Goal: Task Accomplishment & Management: Use online tool/utility

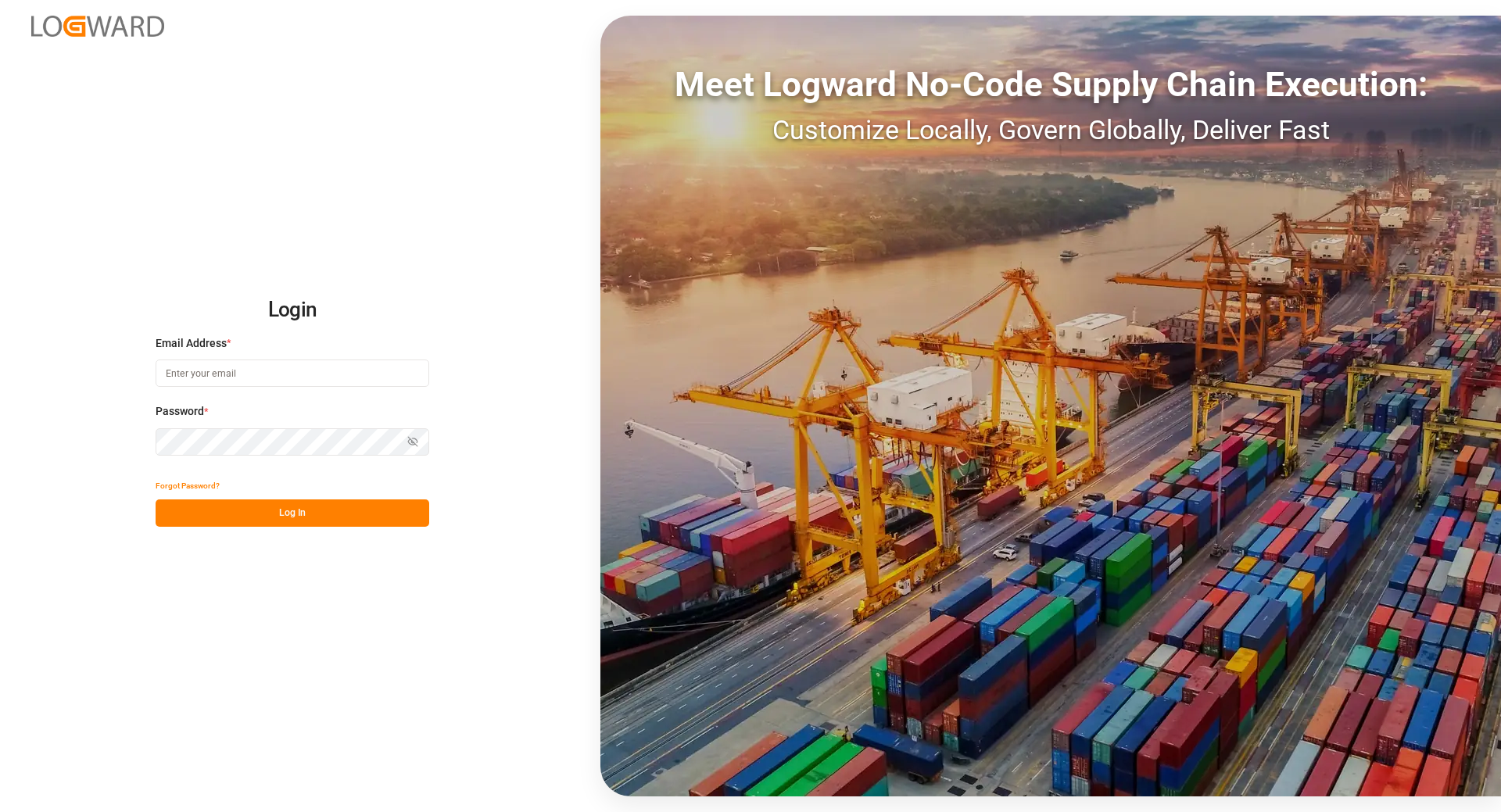
type input "tanja.schoepple@fms-logistics.com"
click at [248, 508] on button "Log In" at bounding box center [292, 513] width 274 height 28
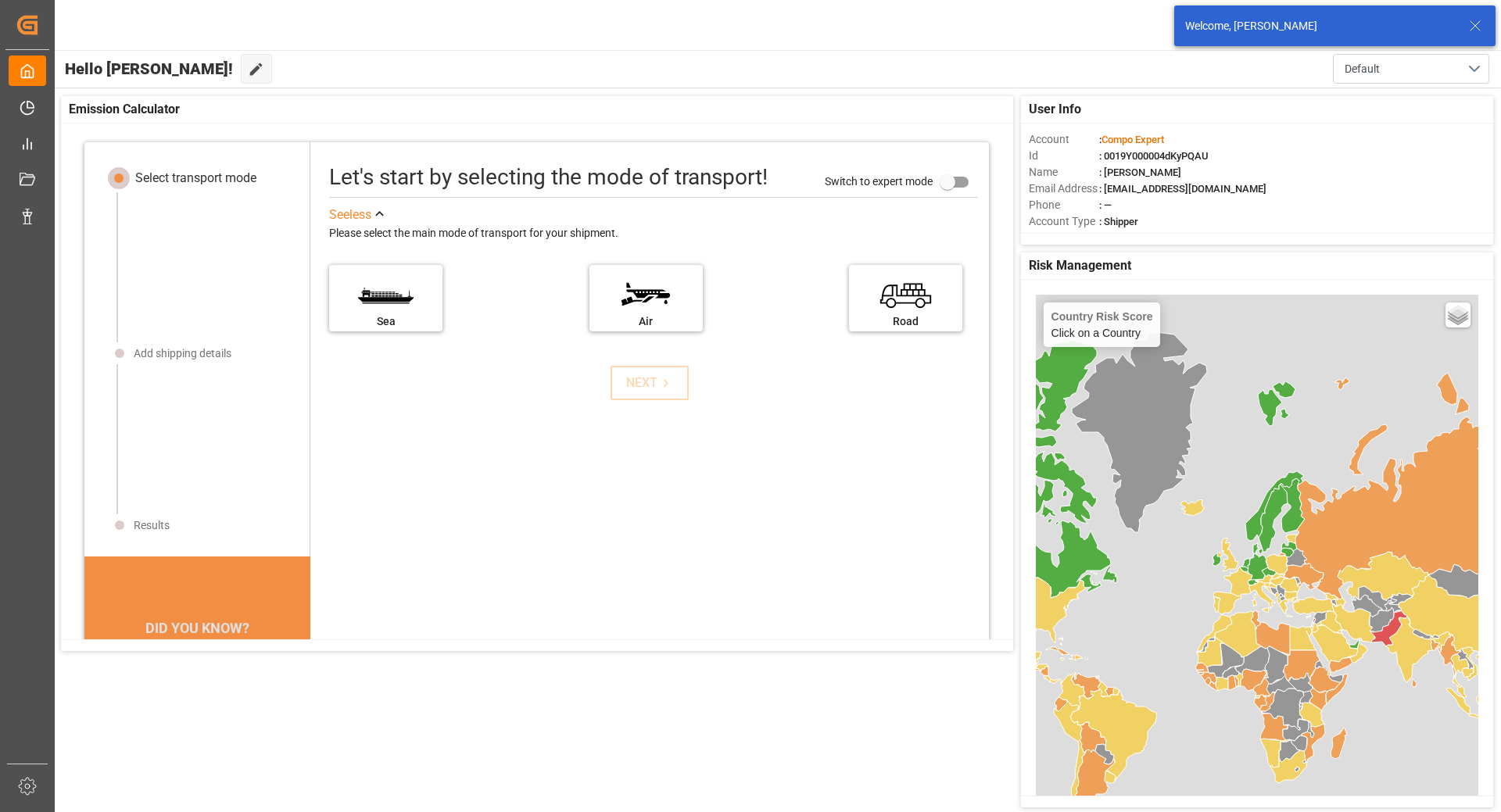
click at [1476, 25] on line at bounding box center [1475, 26] width 9 height 9
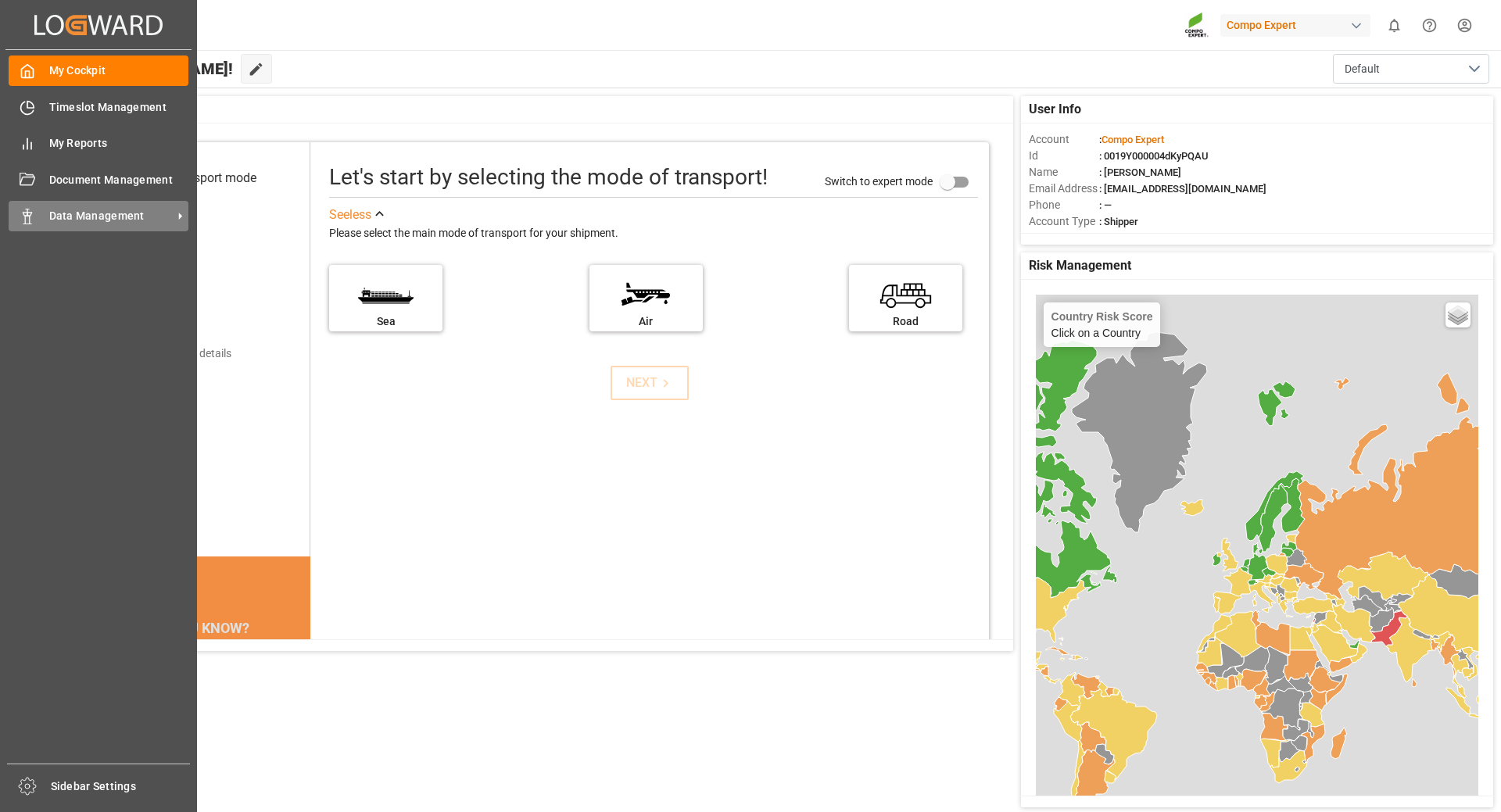
click at [98, 219] on span "Data Management" at bounding box center [111, 215] width 123 height 17
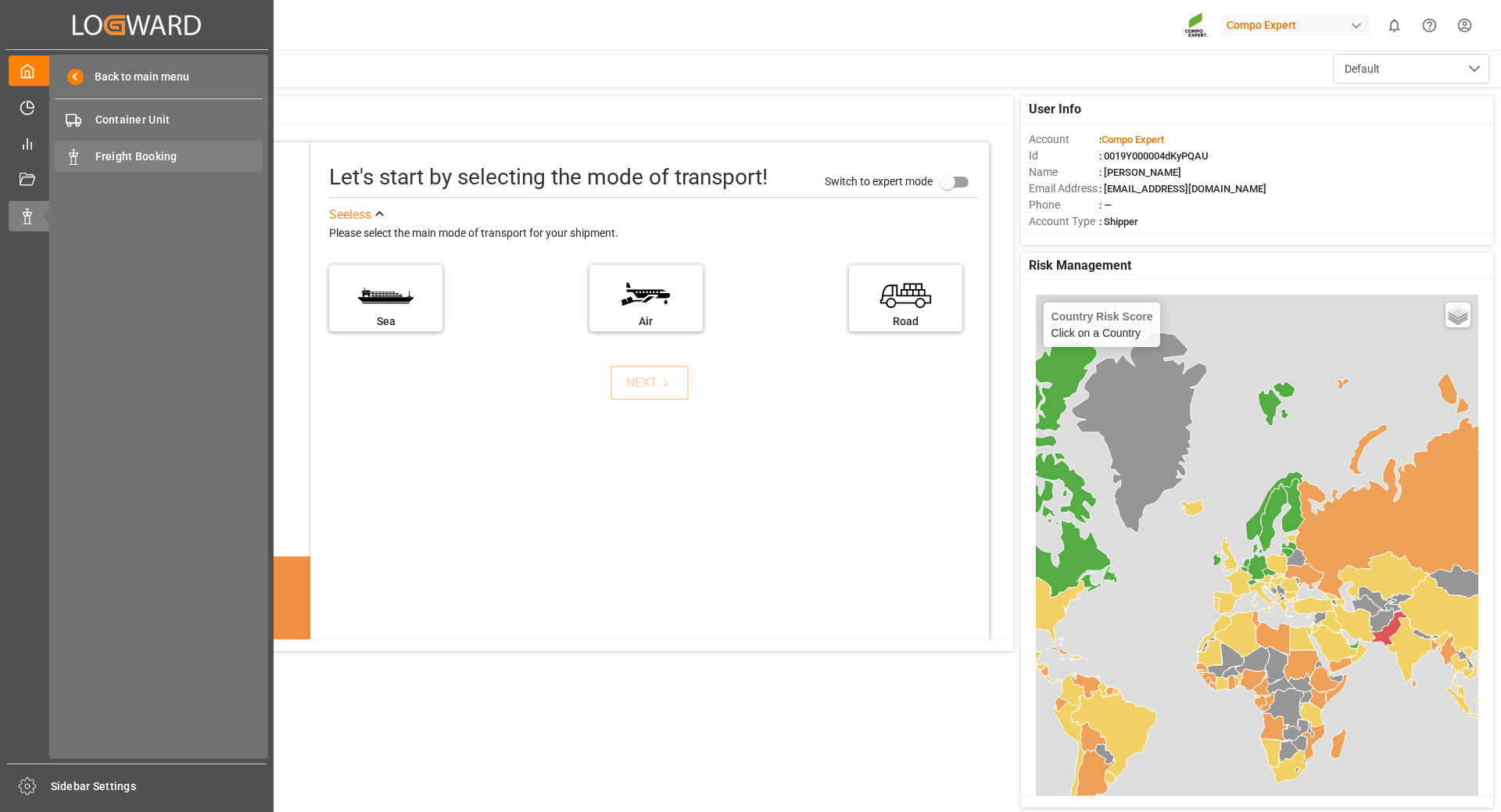
click at [134, 151] on span "Freight Booking" at bounding box center [179, 156] width 168 height 17
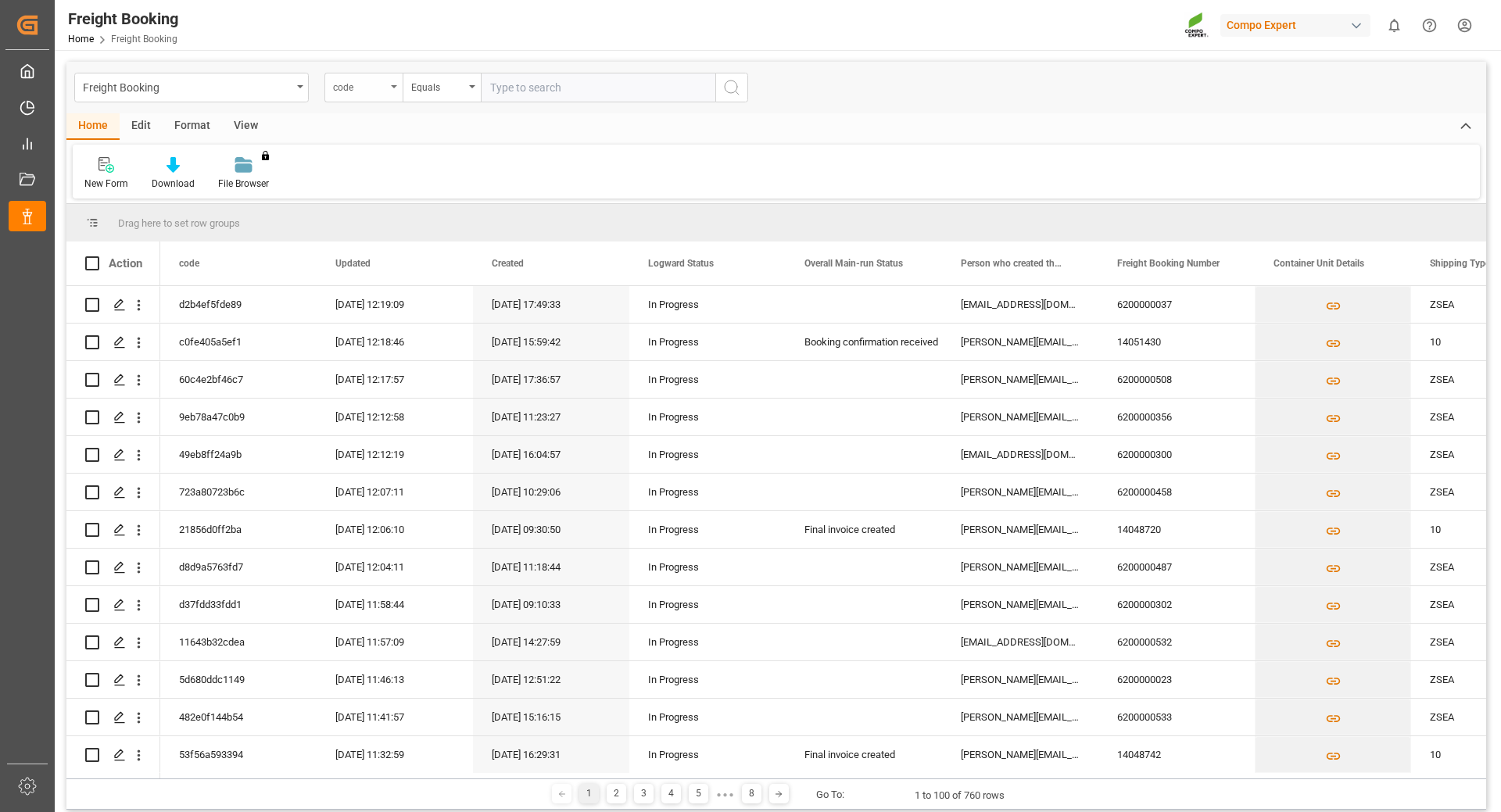
click at [395, 91] on div "code" at bounding box center [363, 87] width 78 height 30
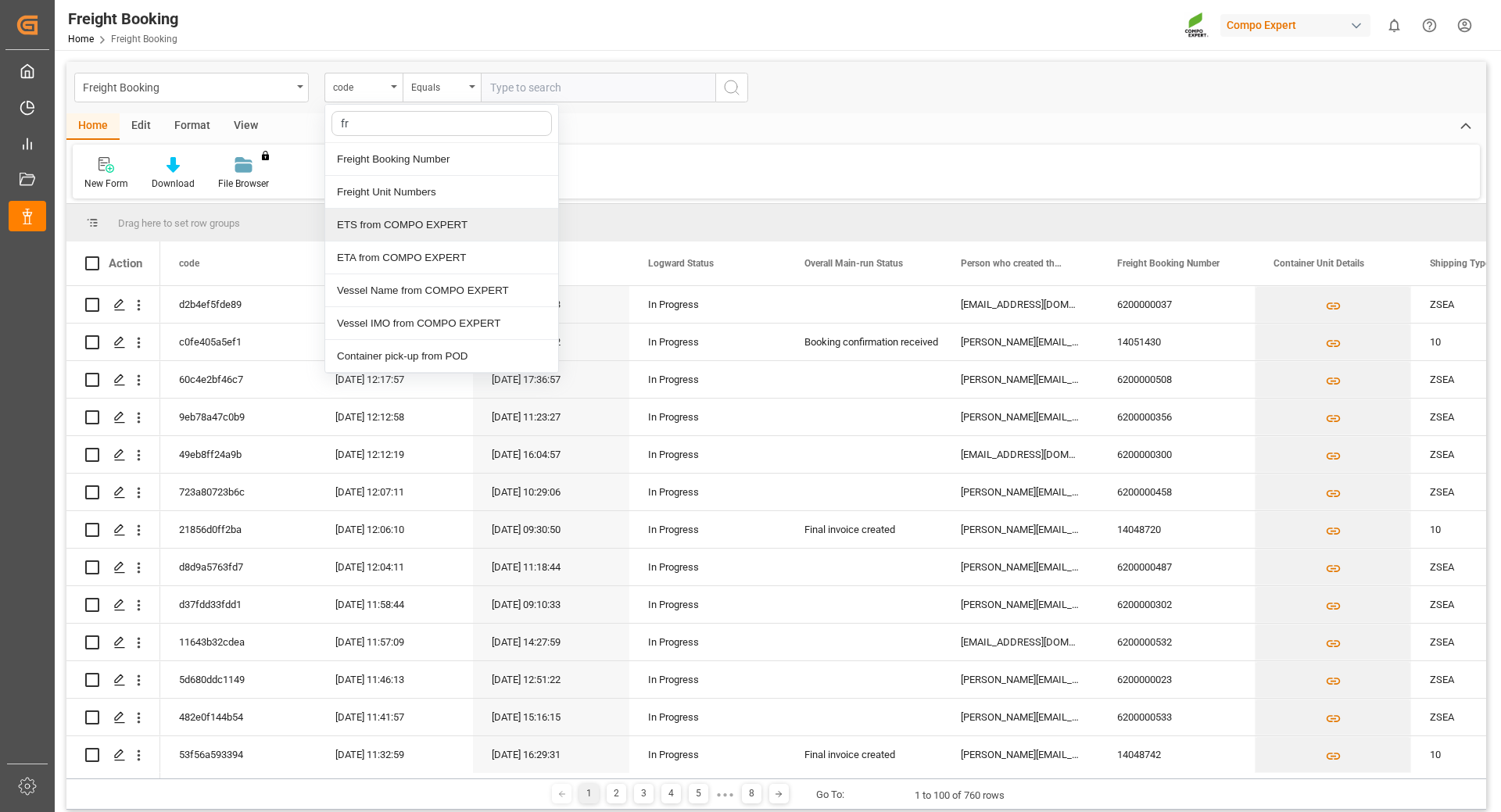
type input "fre"
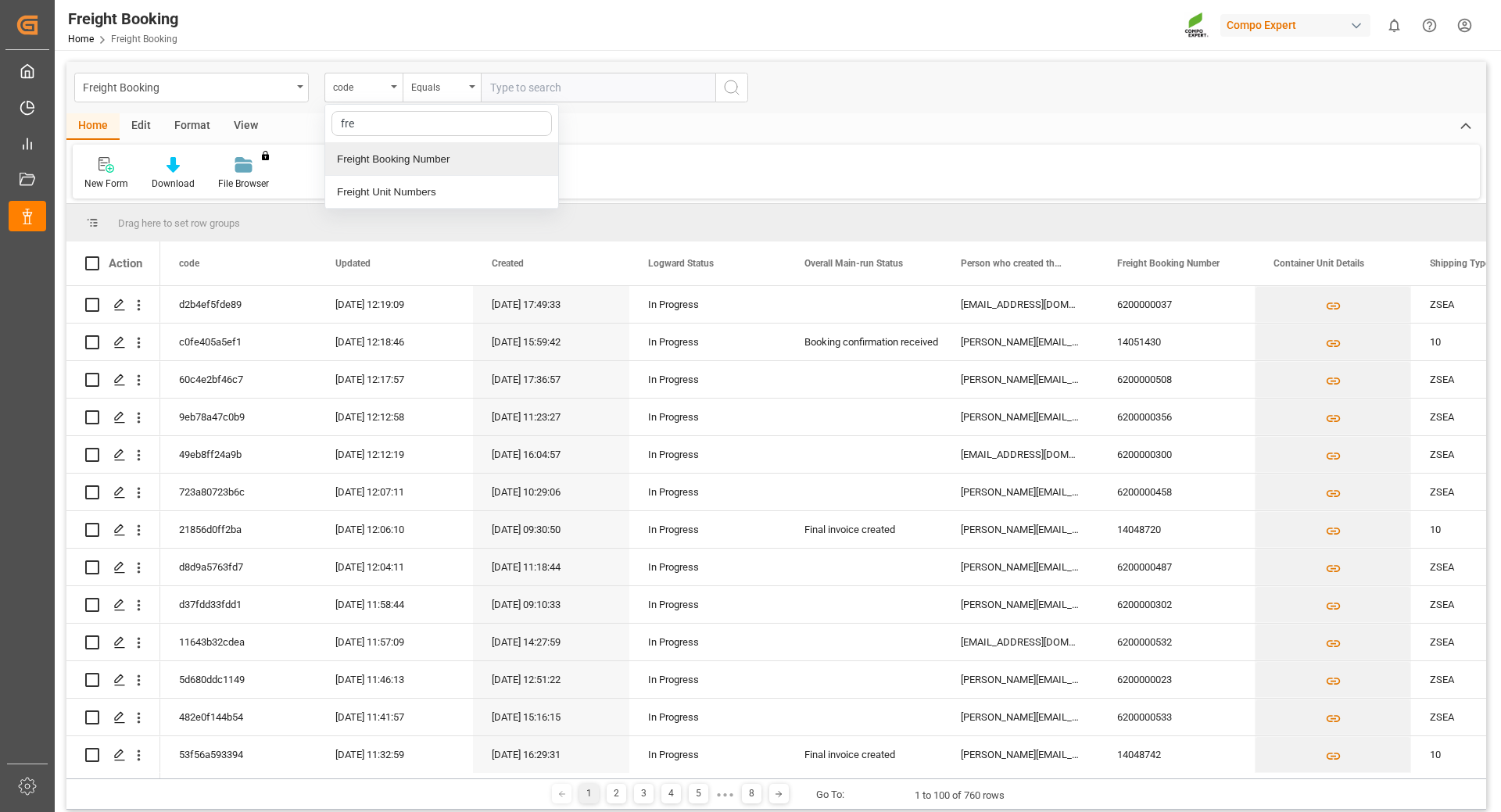
drag, startPoint x: 389, startPoint y: 156, endPoint x: 436, endPoint y: 132, distance: 52.8
click at [390, 155] on div "Freight Booking Number" at bounding box center [442, 160] width 233 height 33
click at [529, 91] on input "text" at bounding box center [598, 87] width 234 height 30
type input "6200000477"
click at [723, 86] on icon "search button" at bounding box center [731, 87] width 19 height 19
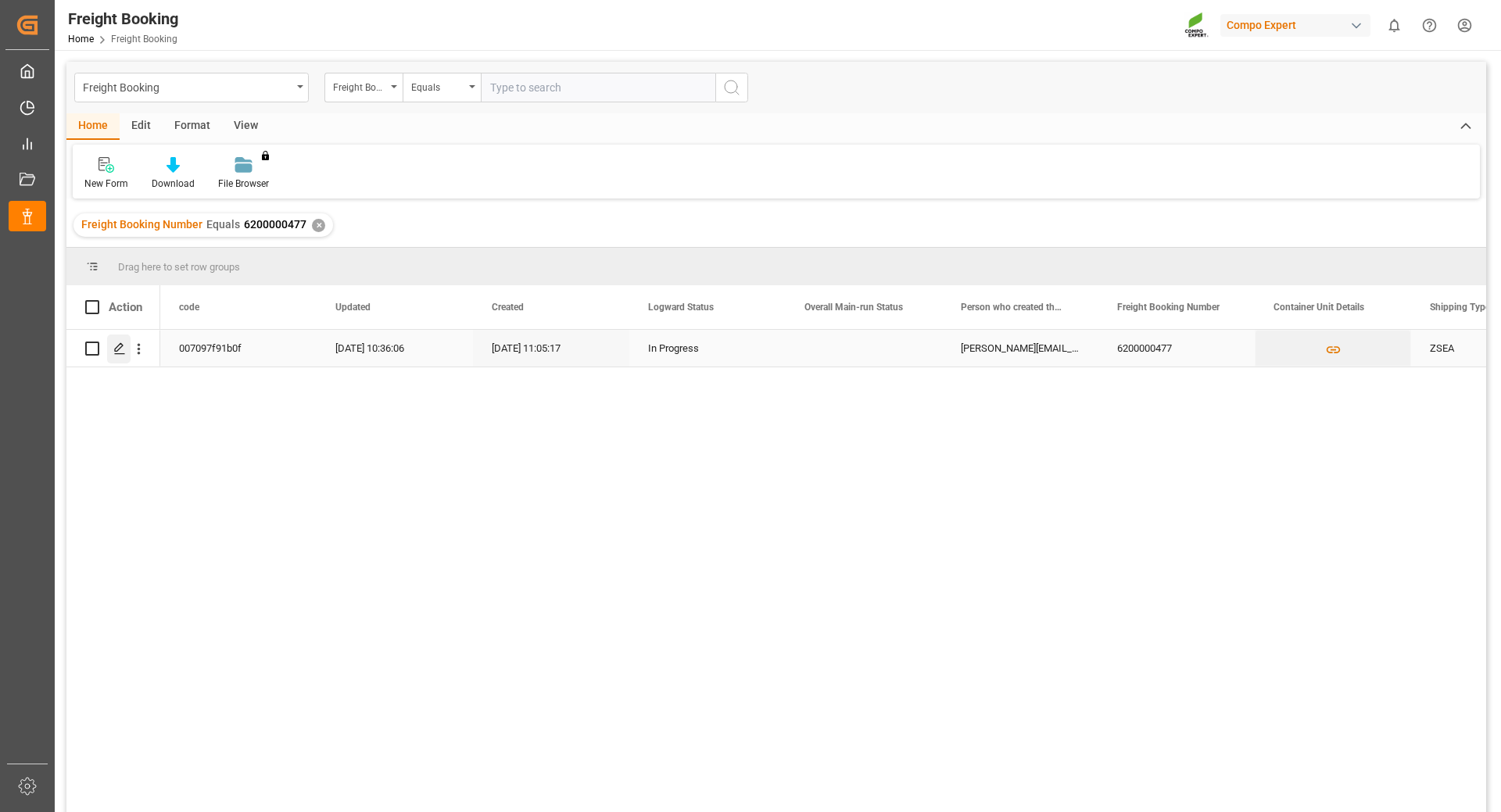
click at [119, 351] on icon "Press SPACE to select this row." at bounding box center [120, 348] width 13 height 13
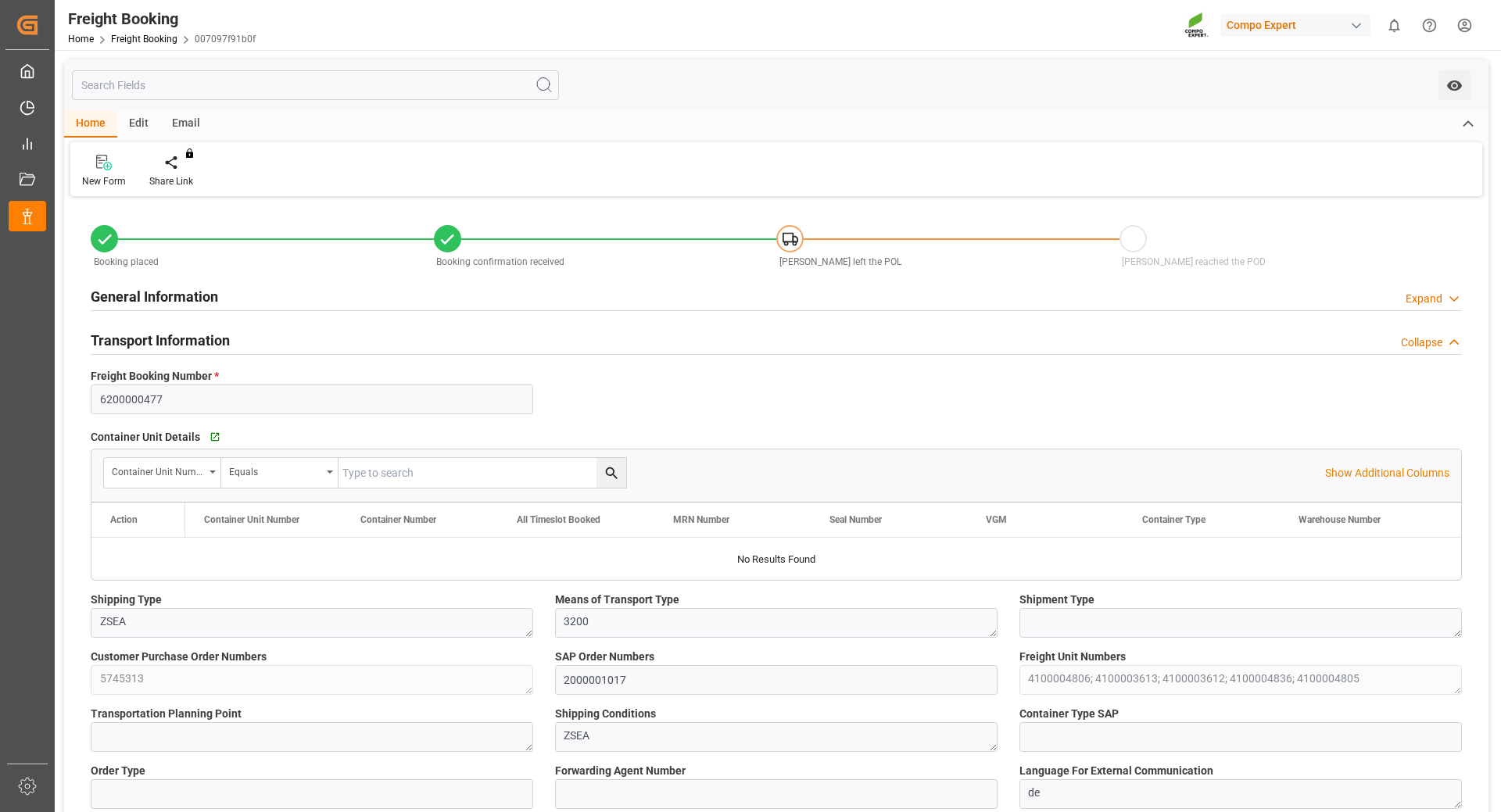
type input "[PERSON_NAME]"
type input "[PERSON_NAME] Group"
type input "9246607"
type input "BEANR"
type input "ARZAE"
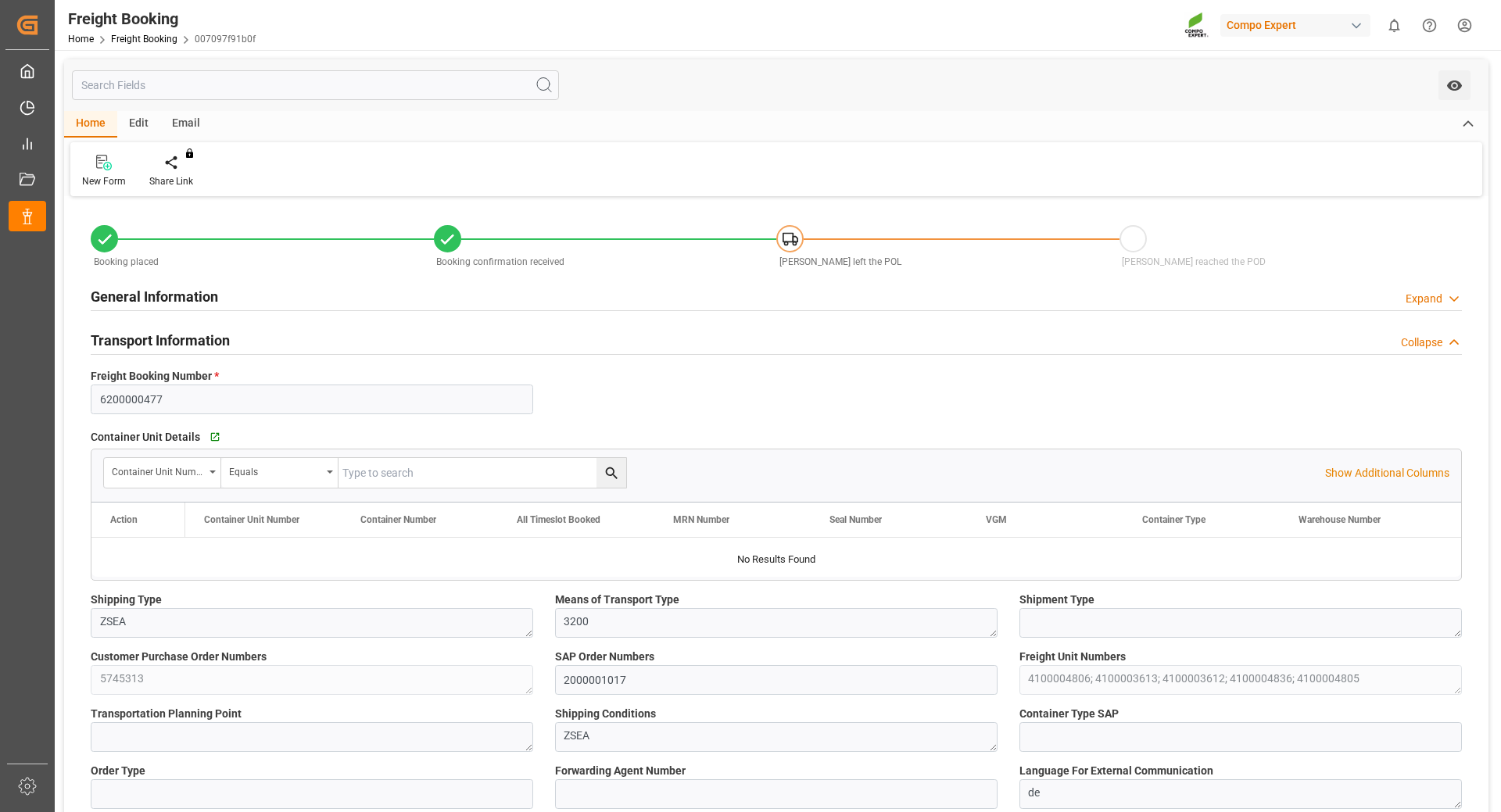
type input "0"
type input "65286"
type input "[DATE] 01:00"
type input "[DATE] 06:00"
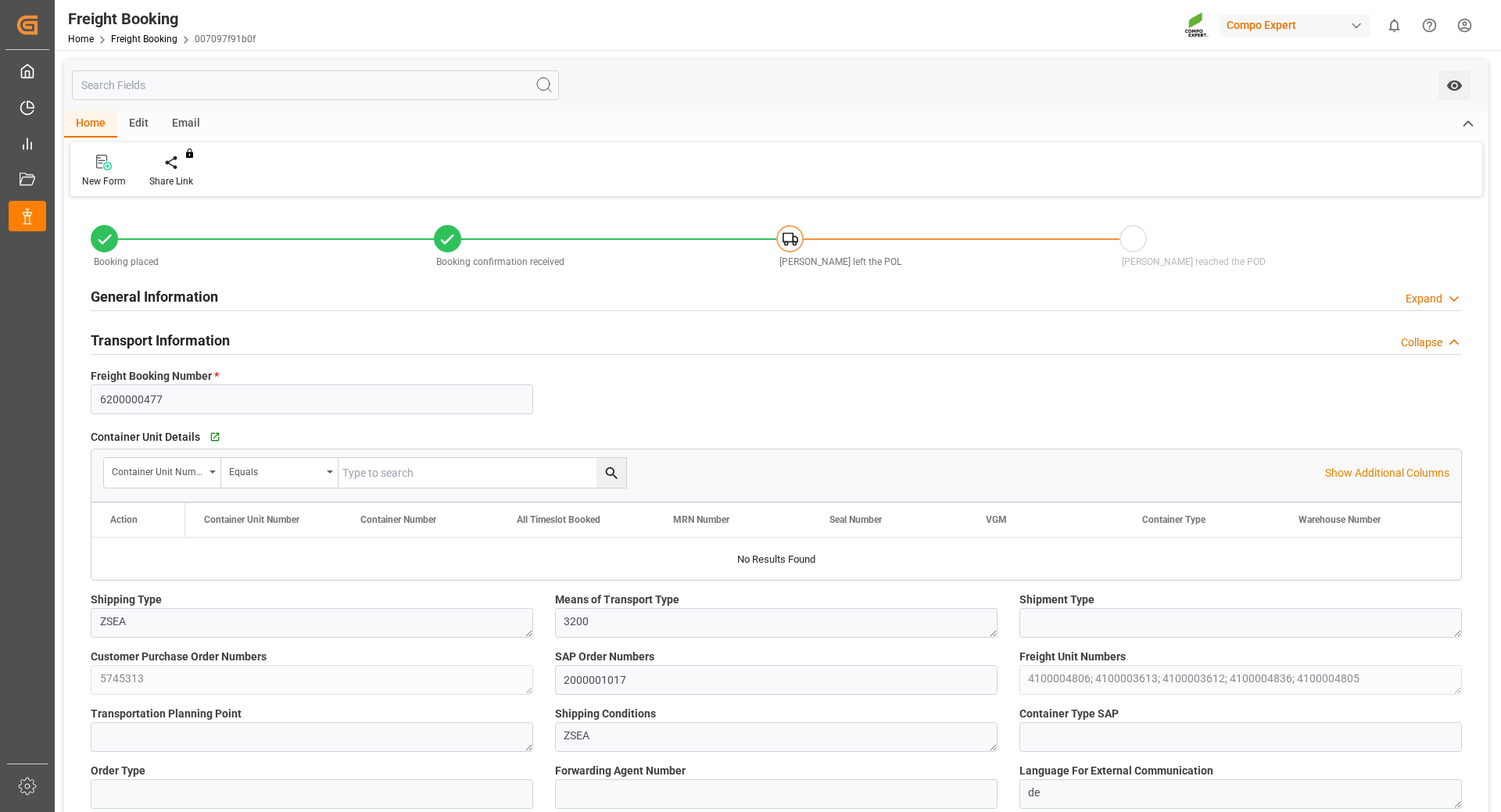
type input "[DATE] 23:00"
type input "[DATE] 16:53"
type input "[DATE] 11:05"
type input "[DATE] 11:07"
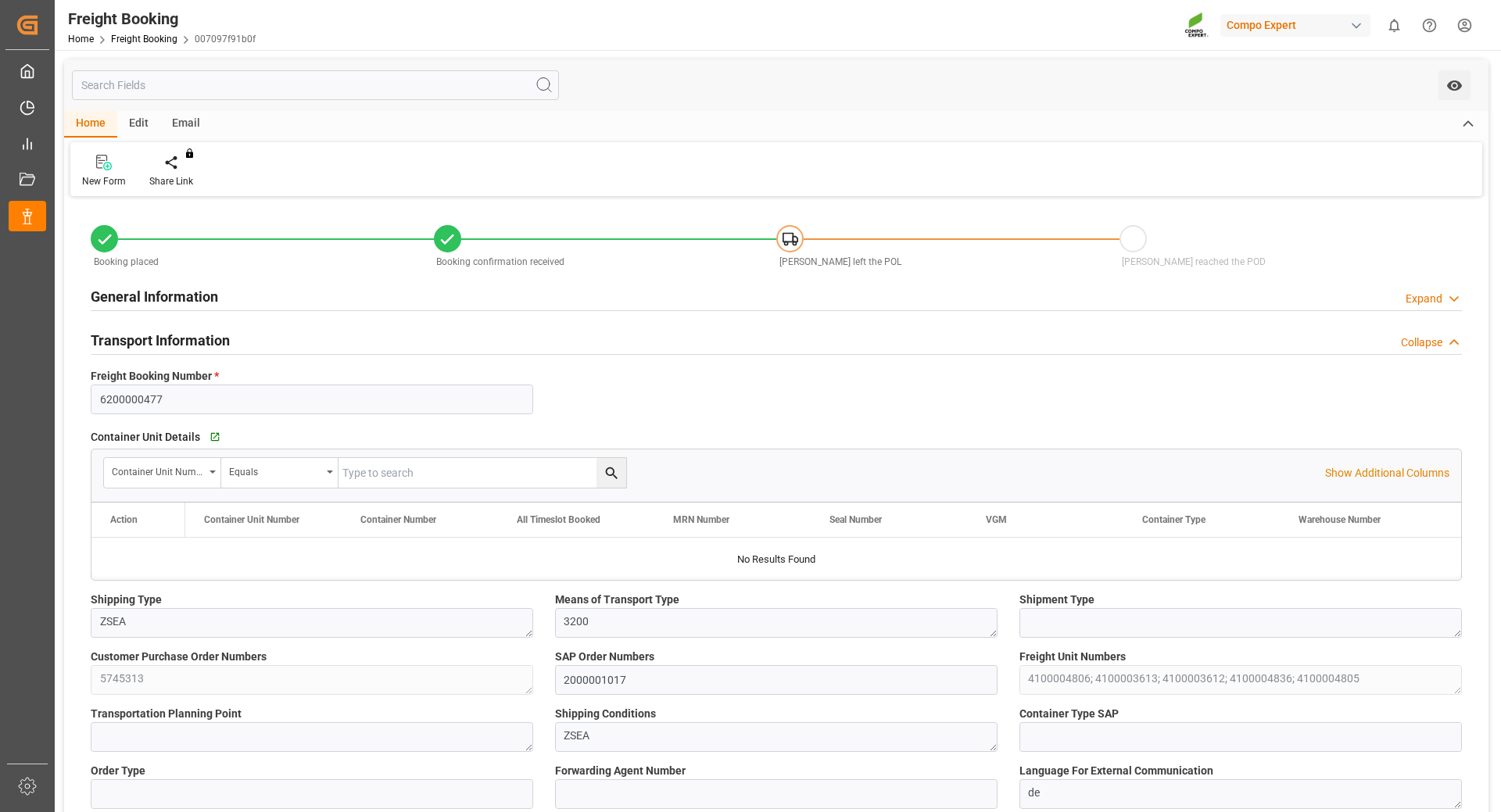
type input "[DATE] 14:13"
type input "[DATE] 17:36"
click at [140, 36] on link "Freight Booking" at bounding box center [144, 39] width 66 height 11
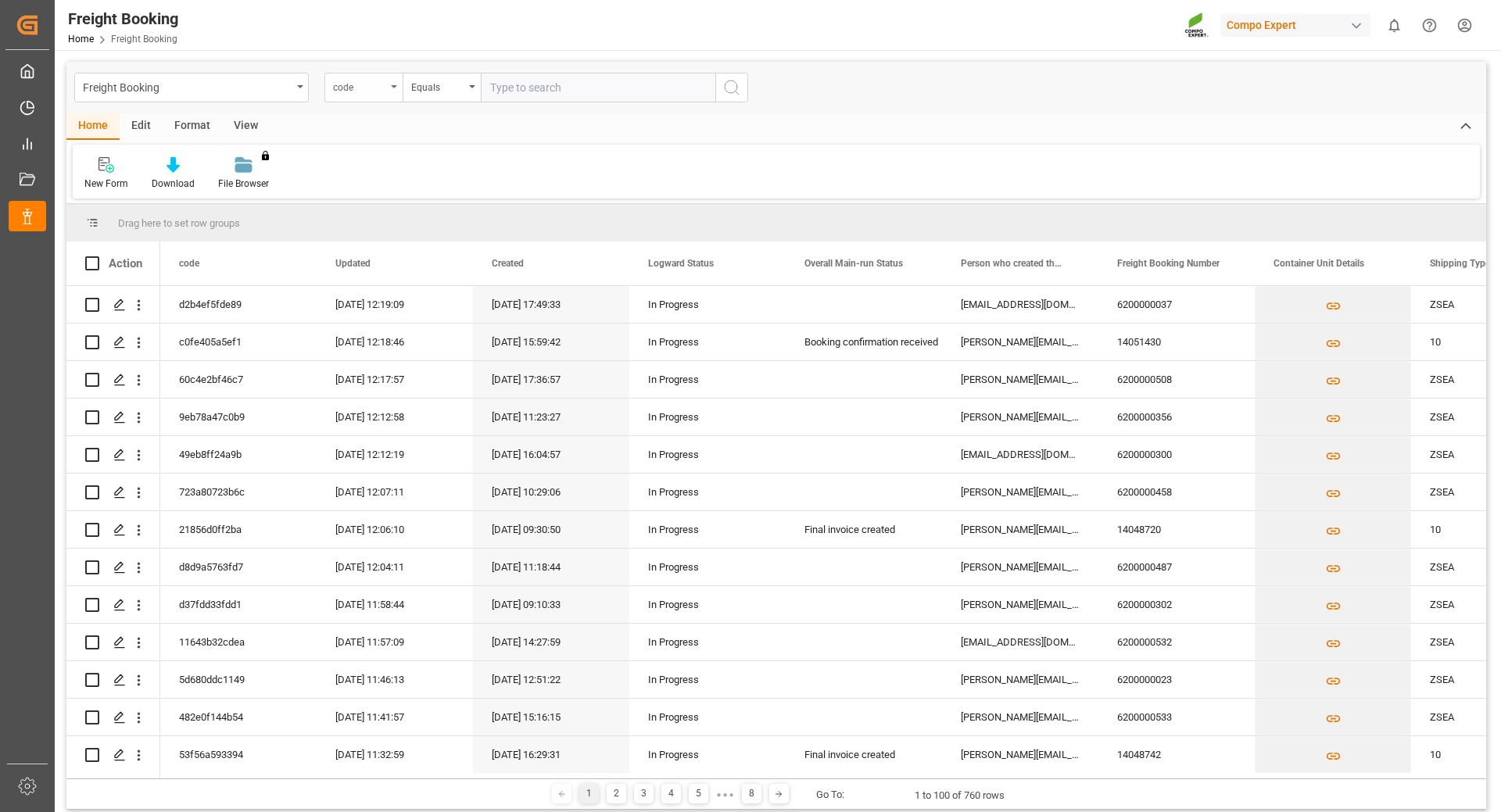
click at [397, 88] on div "code" at bounding box center [363, 87] width 78 height 30
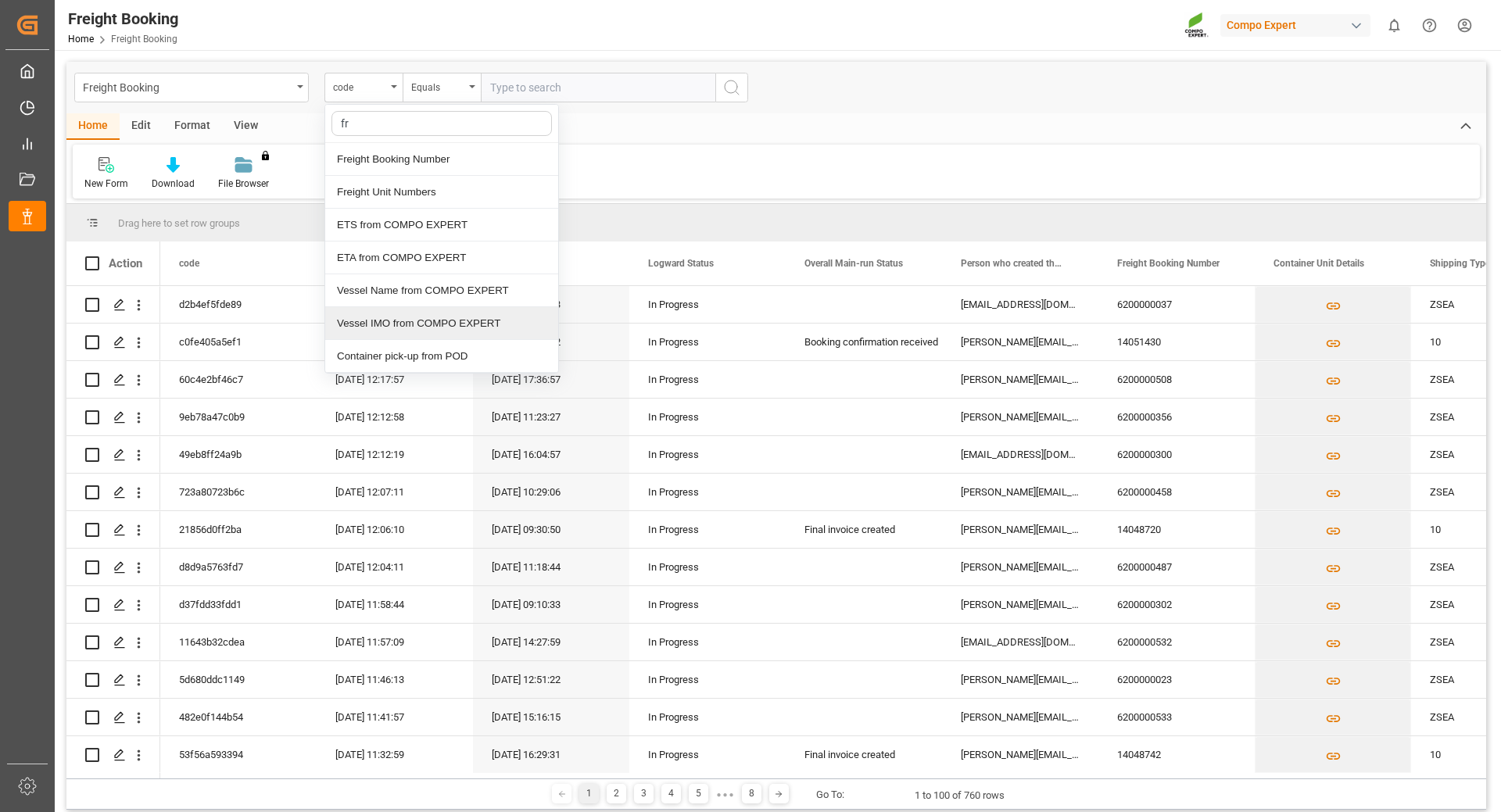
type input "fre"
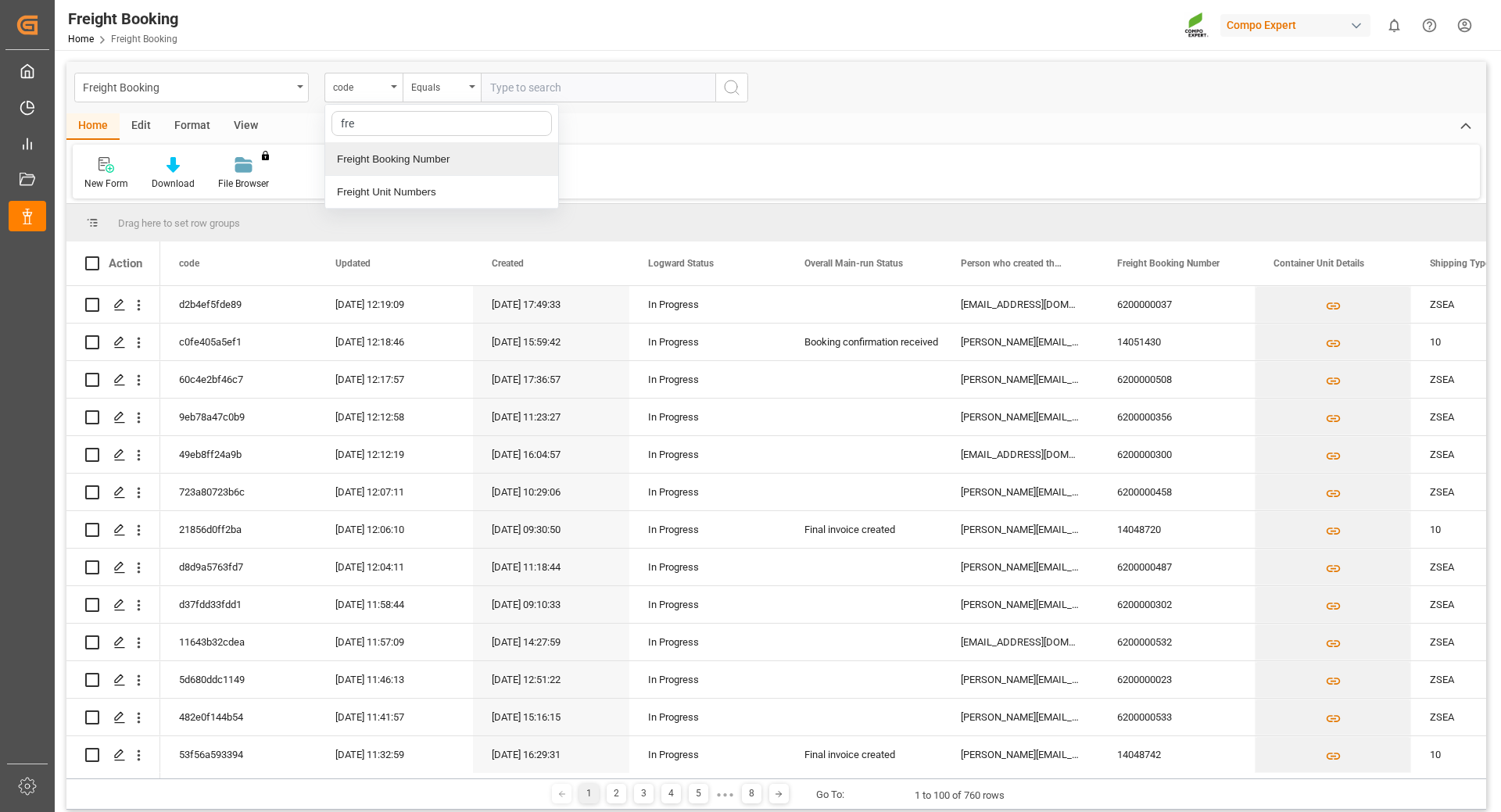
click at [369, 161] on div "Freight Booking Number" at bounding box center [442, 160] width 233 height 33
click at [535, 83] on input "text" at bounding box center [598, 87] width 234 height 30
type input "6200000458"
click at [727, 89] on icon "search button" at bounding box center [731, 87] width 19 height 19
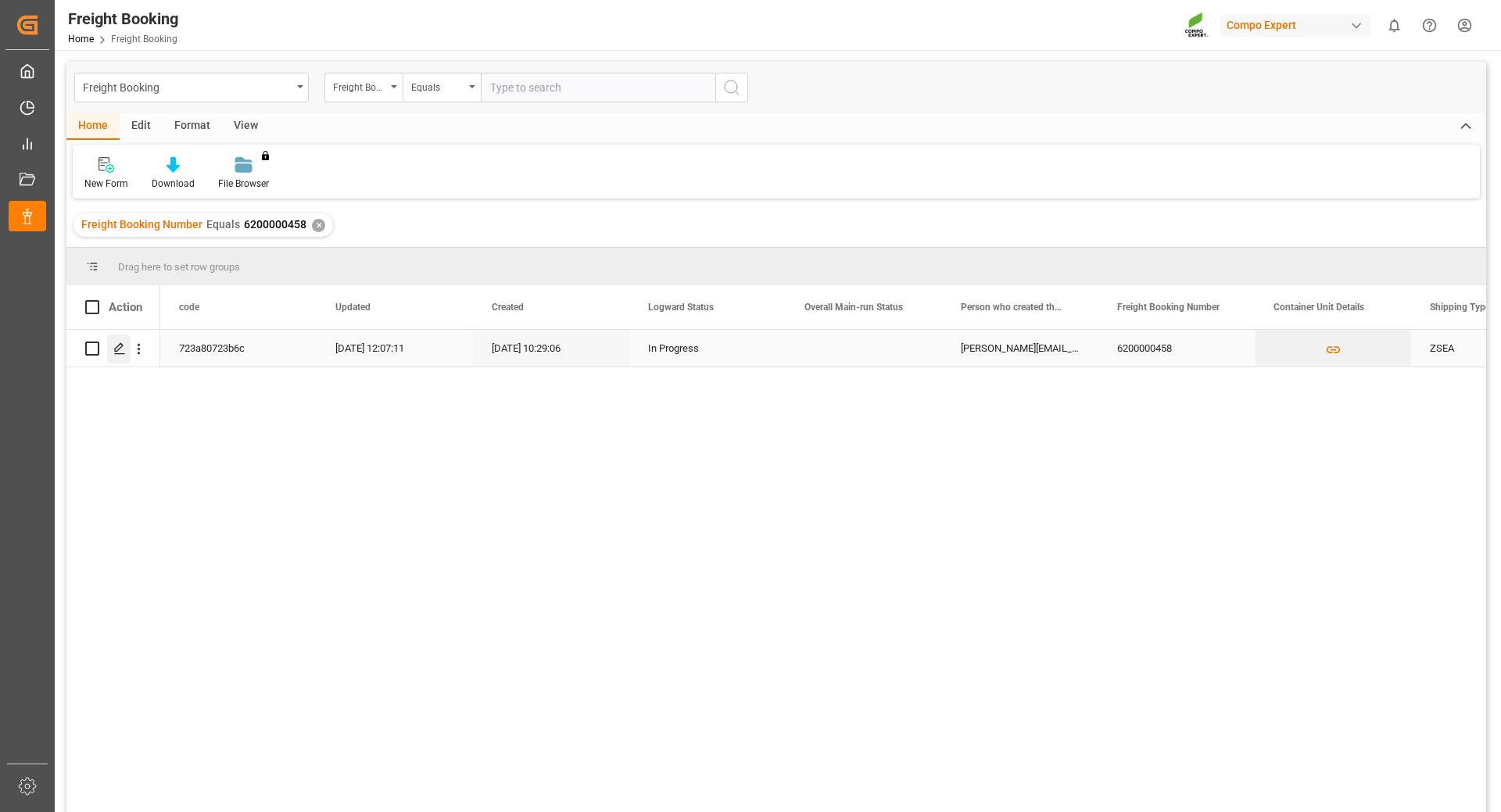
click at [116, 349] on icon "Press SPACE to select this row." at bounding box center [120, 348] width 13 height 13
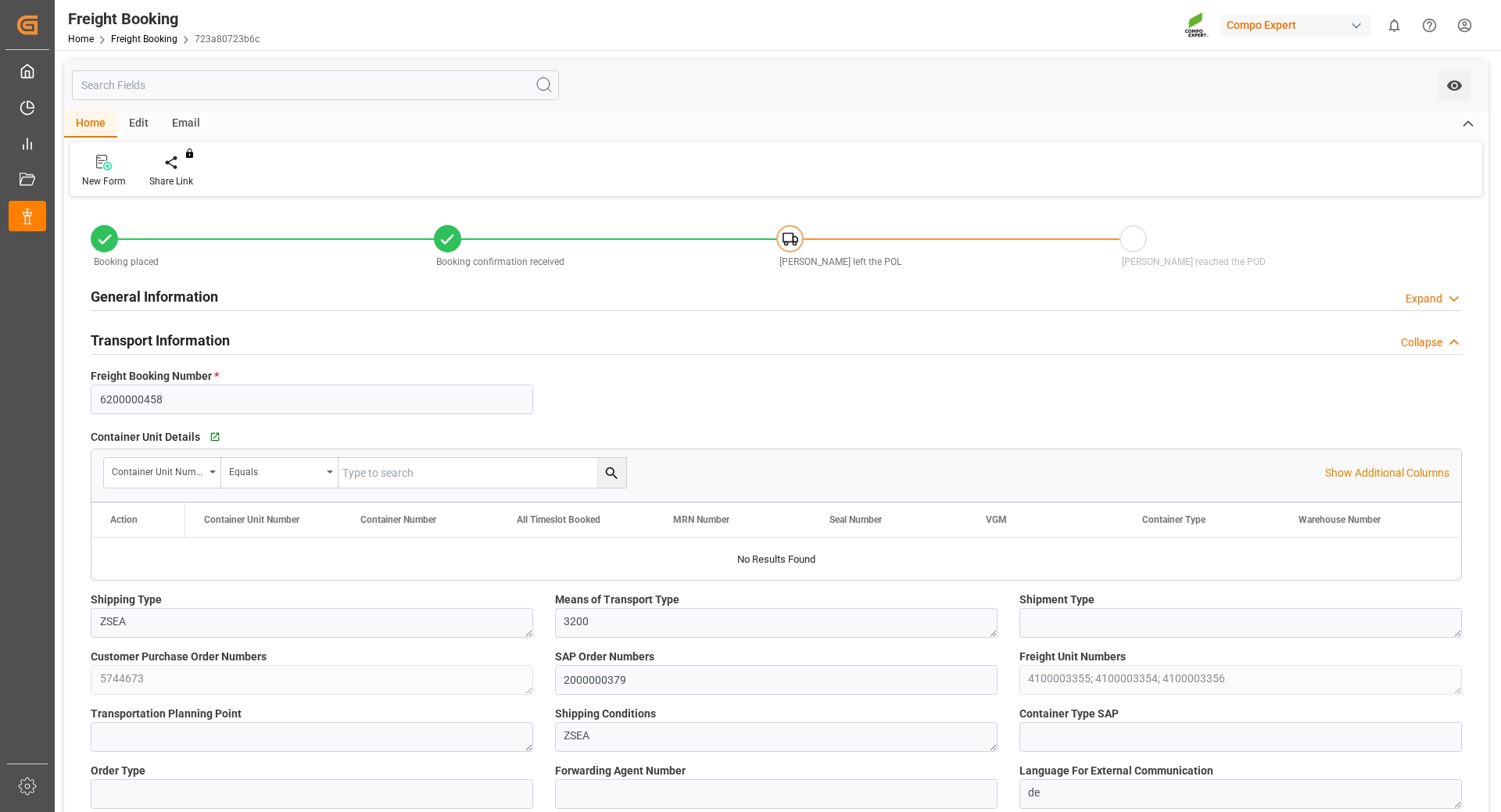
type input "[PERSON_NAME]"
type input "[PERSON_NAME] Group"
type input "9246607"
type input "BEANR"
type input "ARZAE"
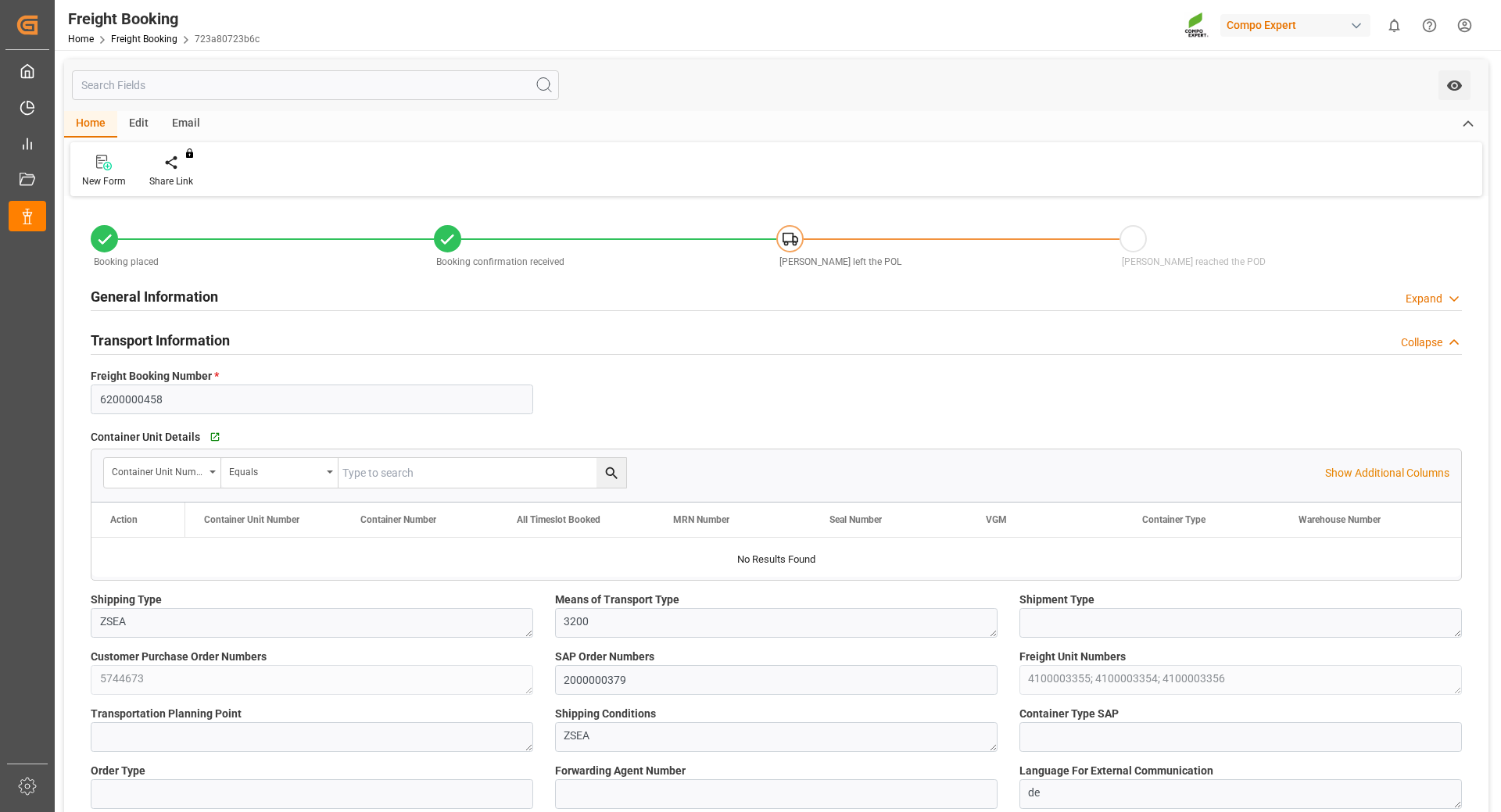
type input "0"
type input "140220"
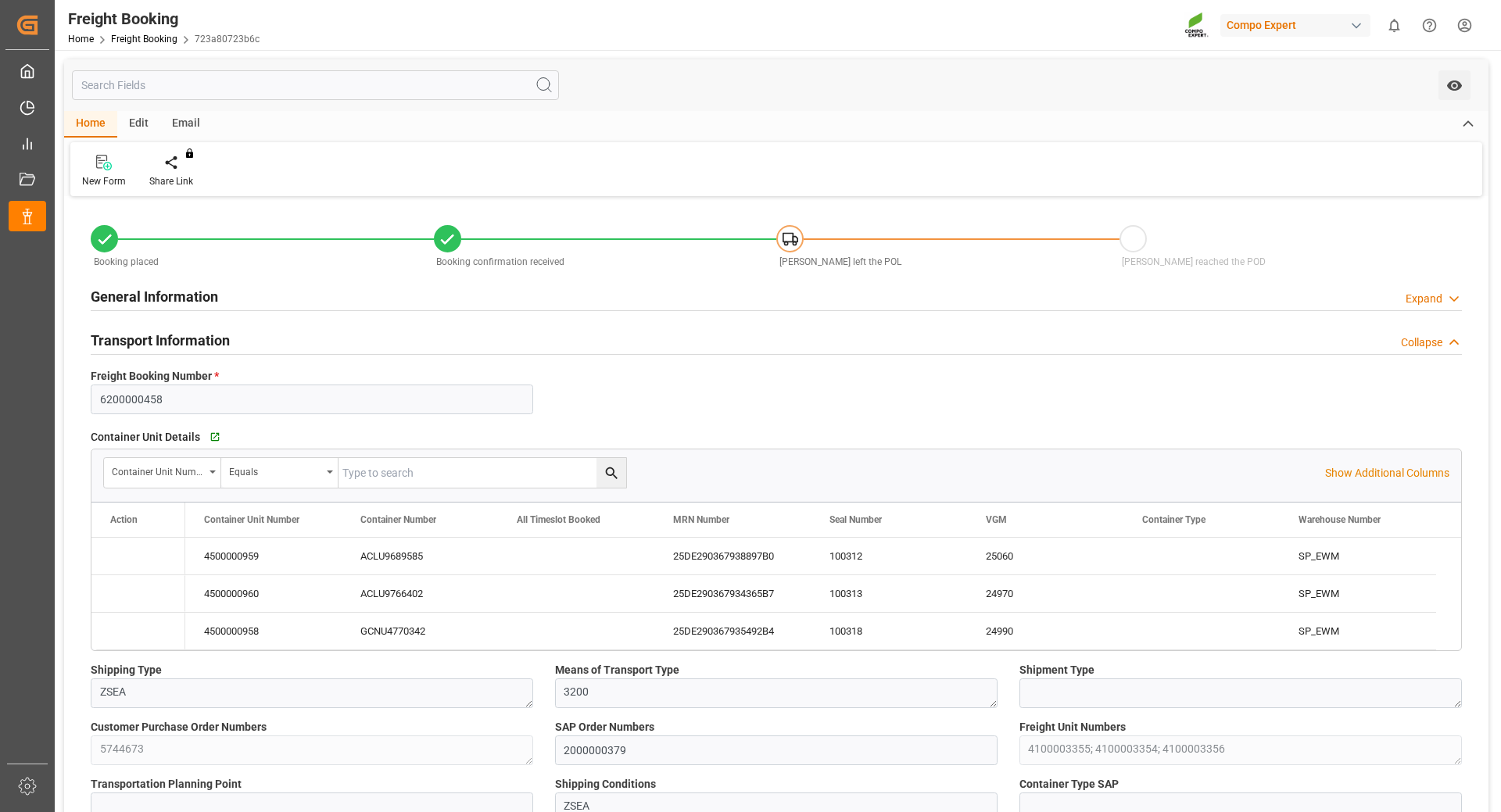
type input "[DATE] 01:00"
type input "[DATE] 06:00"
type input "[DATE] 23:00"
type input "[DATE] 16:53"
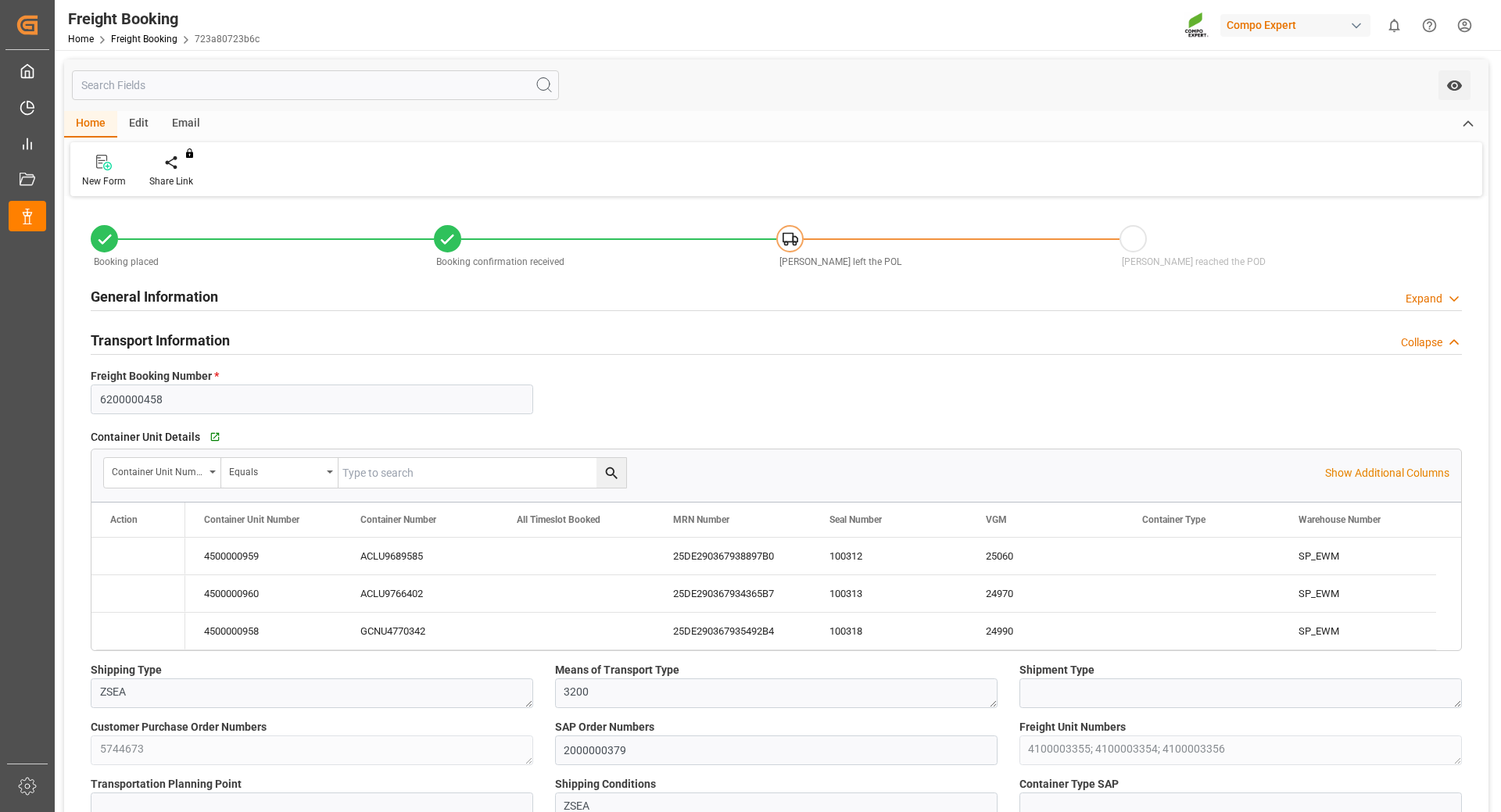
type input "12.08.2025 10:29"
type input "26.08.2025 13:45"
type input "26.08.2025 13:38"
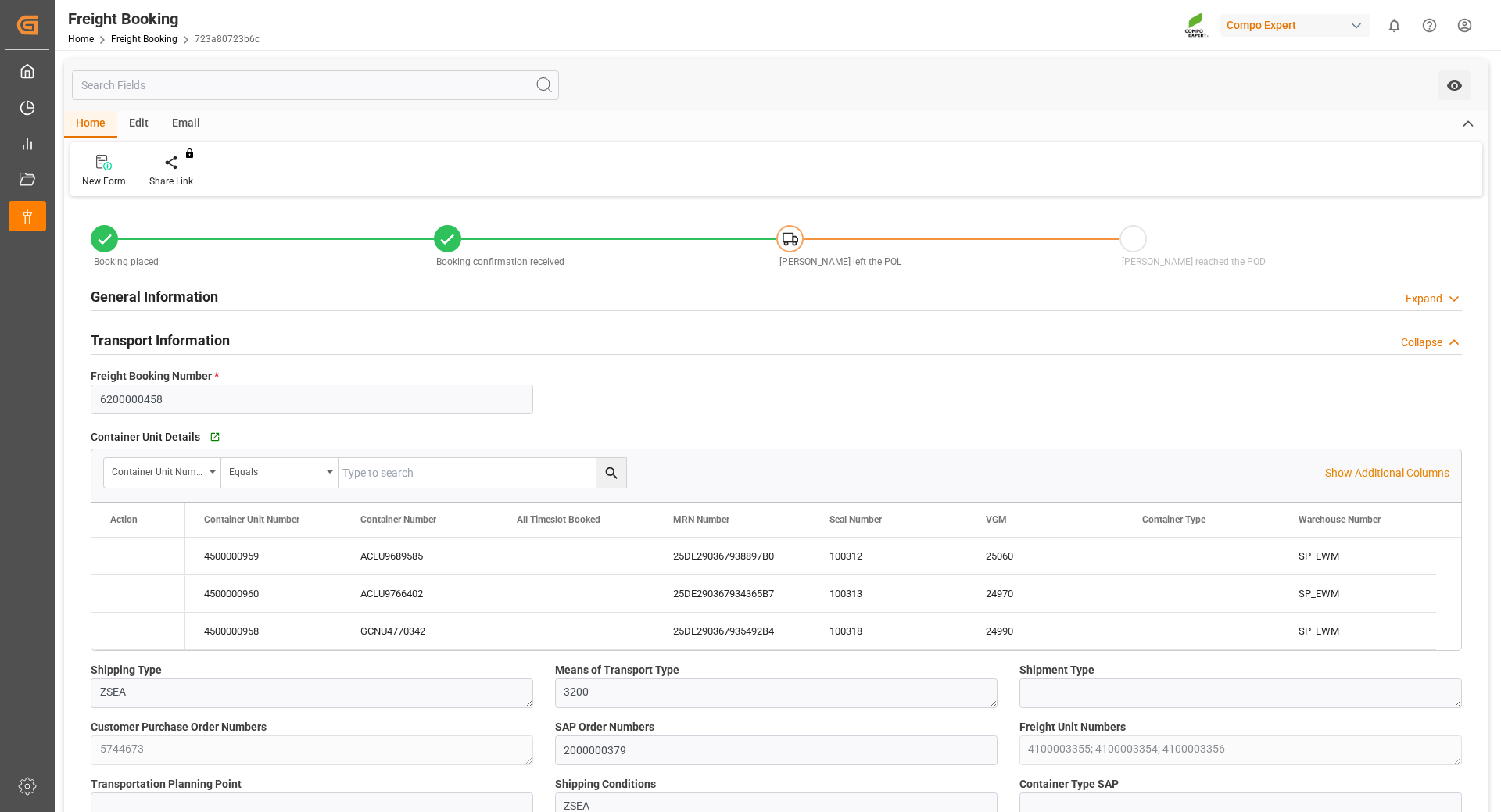
type input "03.09.2025 12:06"
click at [136, 38] on link "Freight Booking" at bounding box center [144, 39] width 66 height 11
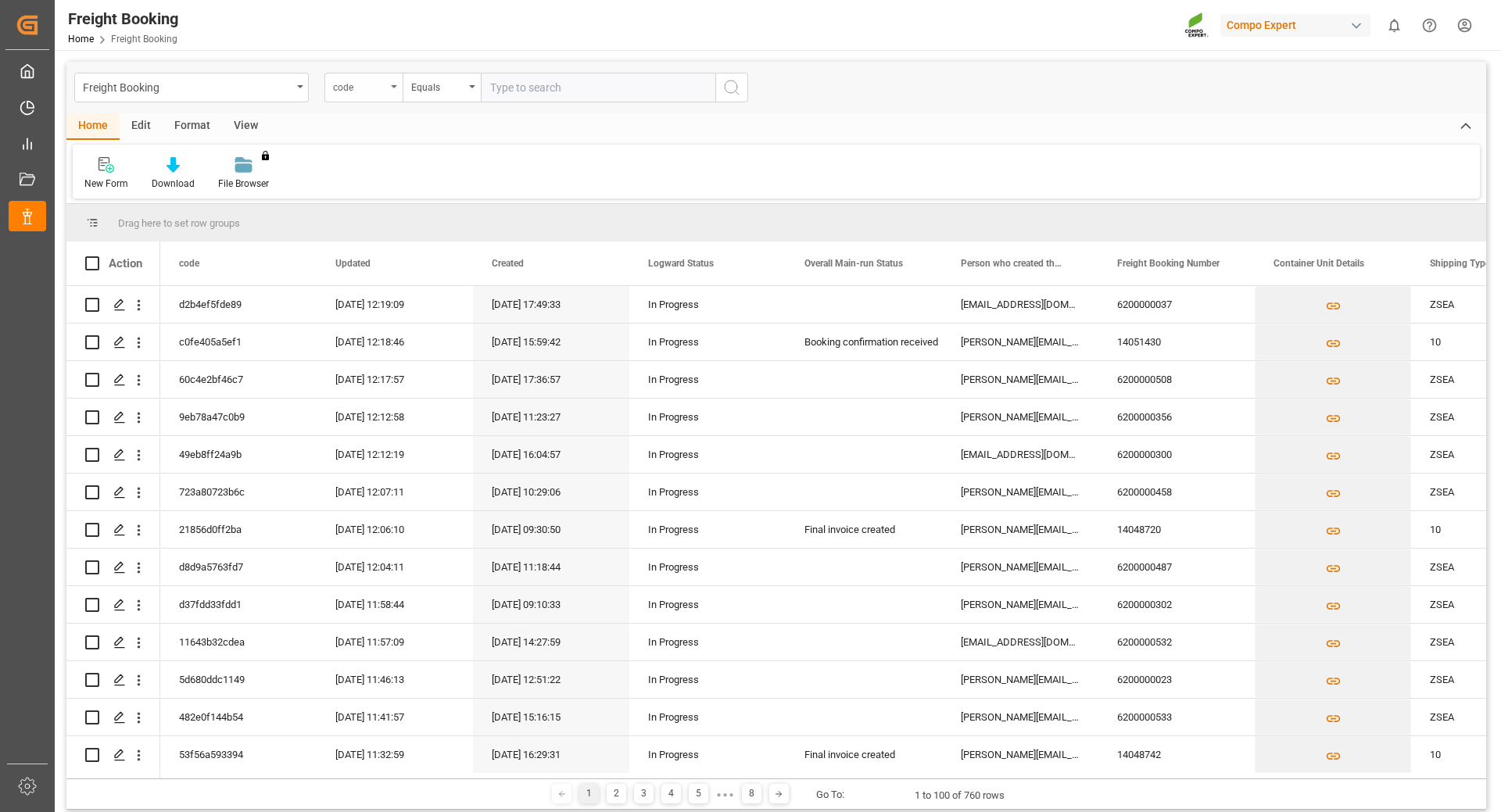
click at [382, 86] on div "code" at bounding box center [359, 85] width 53 height 18
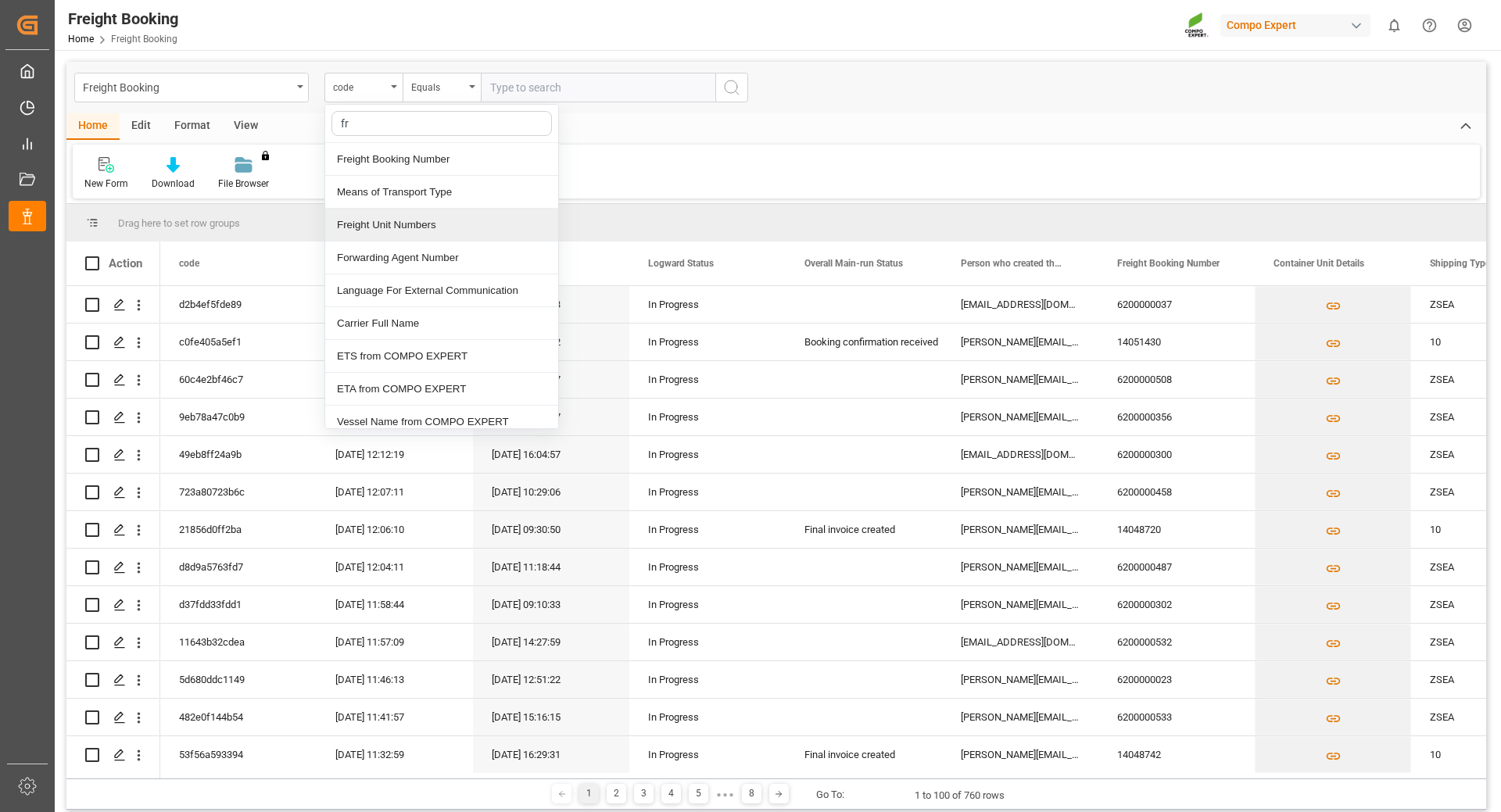
type input "fre"
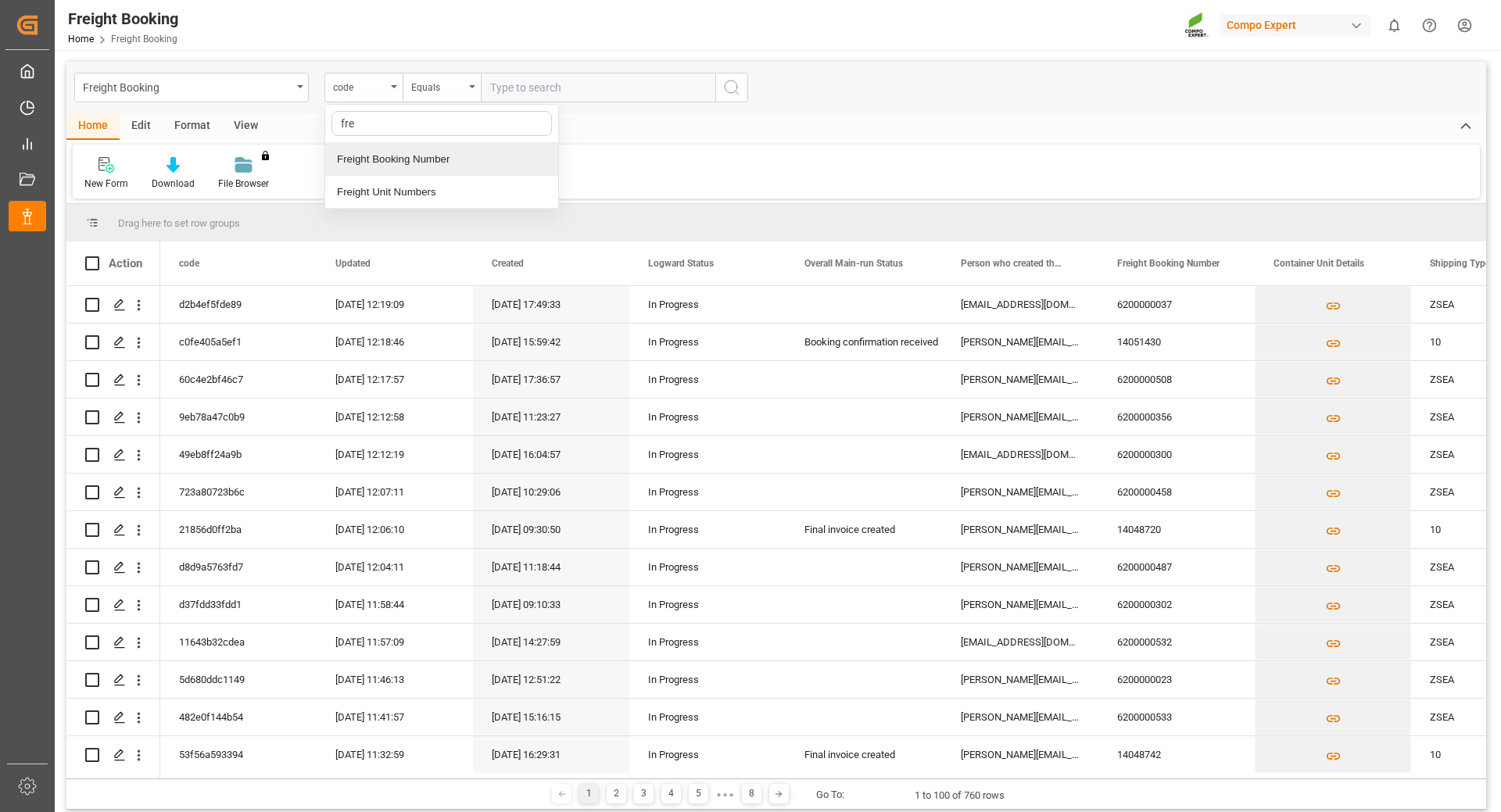
click at [405, 160] on div "Freight Booking Number" at bounding box center [442, 160] width 233 height 33
click at [534, 83] on input "text" at bounding box center [598, 87] width 234 height 30
type input "6200000477"
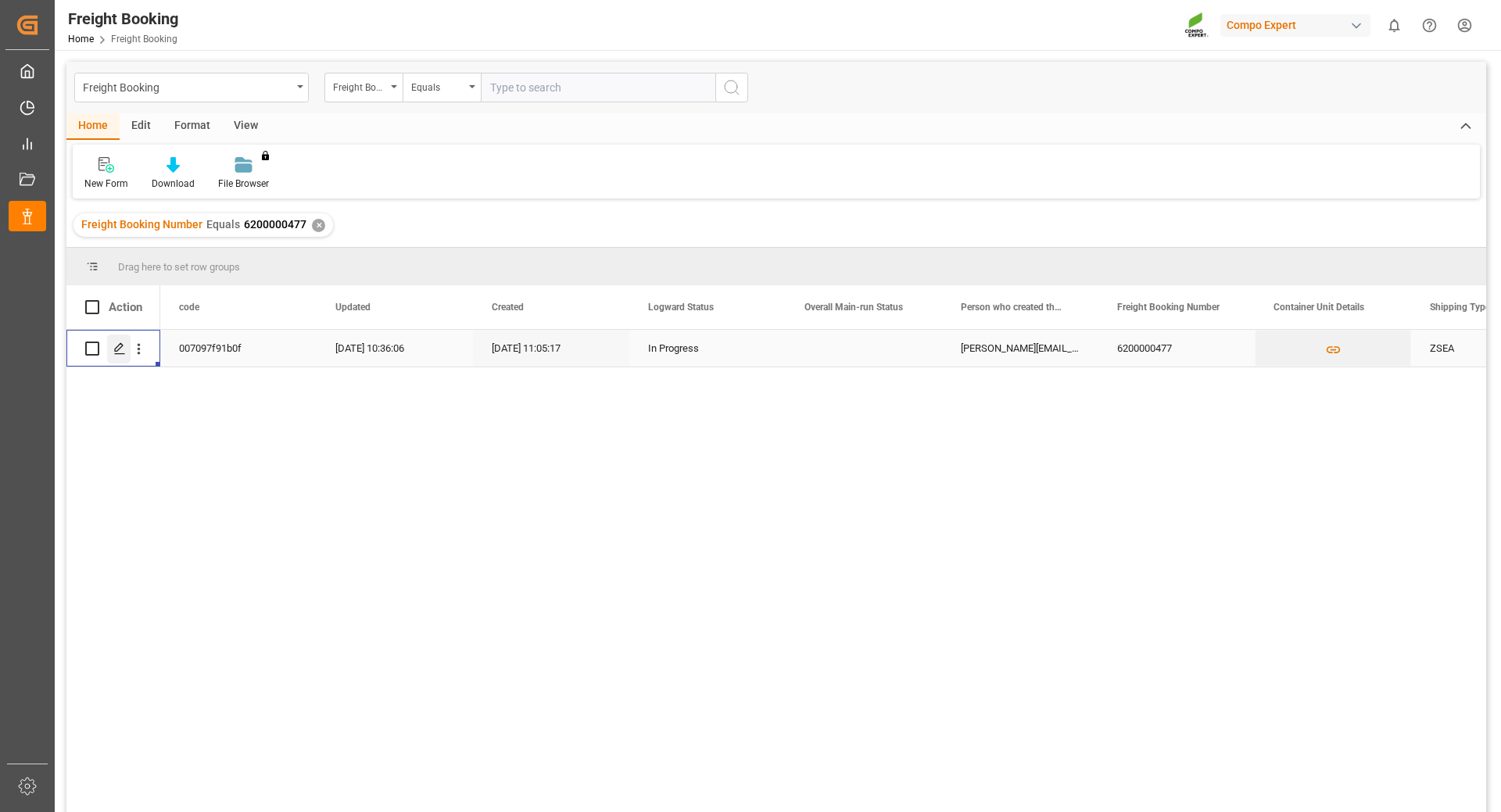
click at [120, 346] on icon "Press SPACE to select this row." at bounding box center [120, 348] width 13 height 13
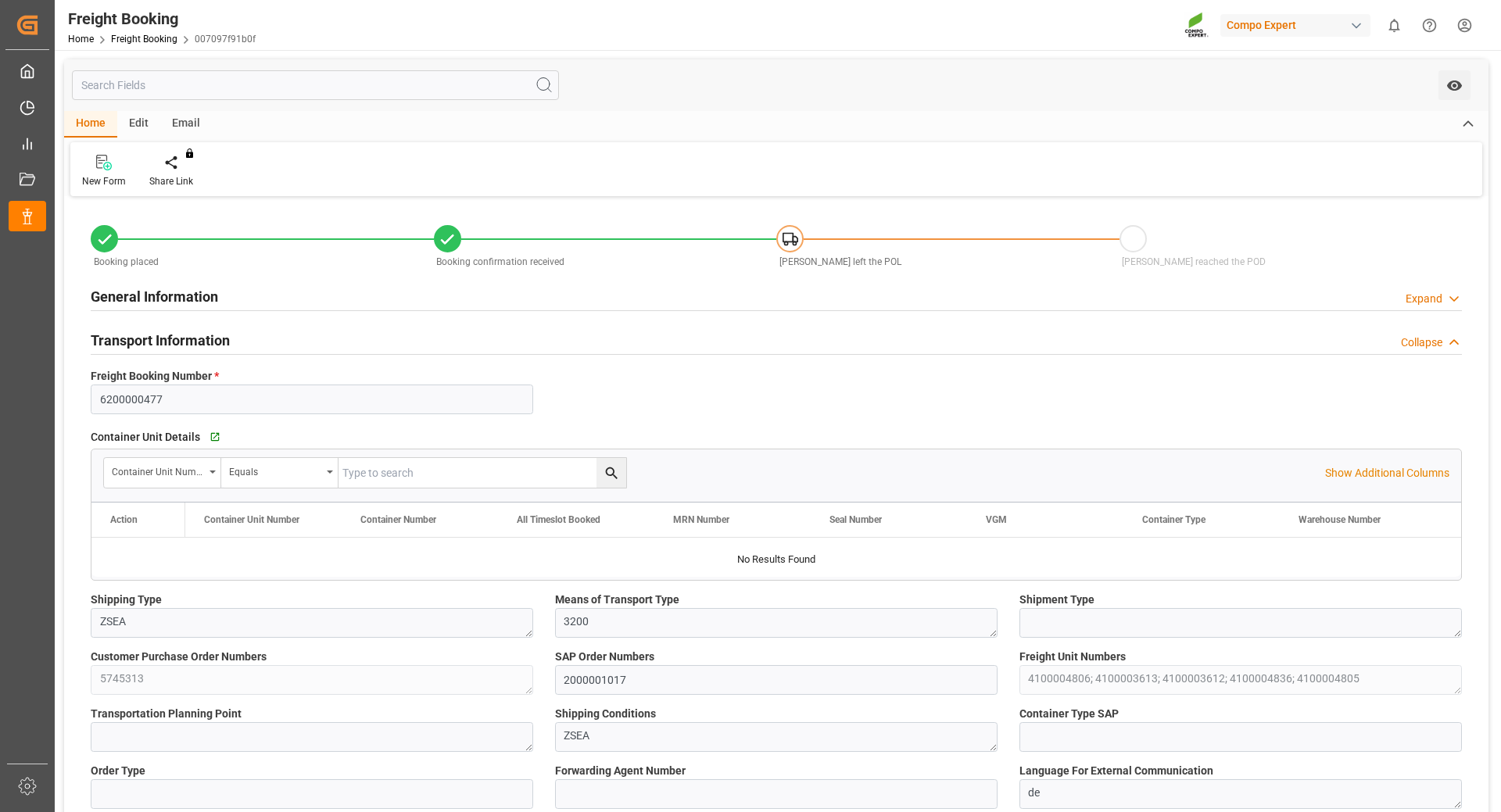
type input "[PERSON_NAME]"
type input "[PERSON_NAME] Group"
type input "9246607"
type input "BEANR"
type input "ARZAE"
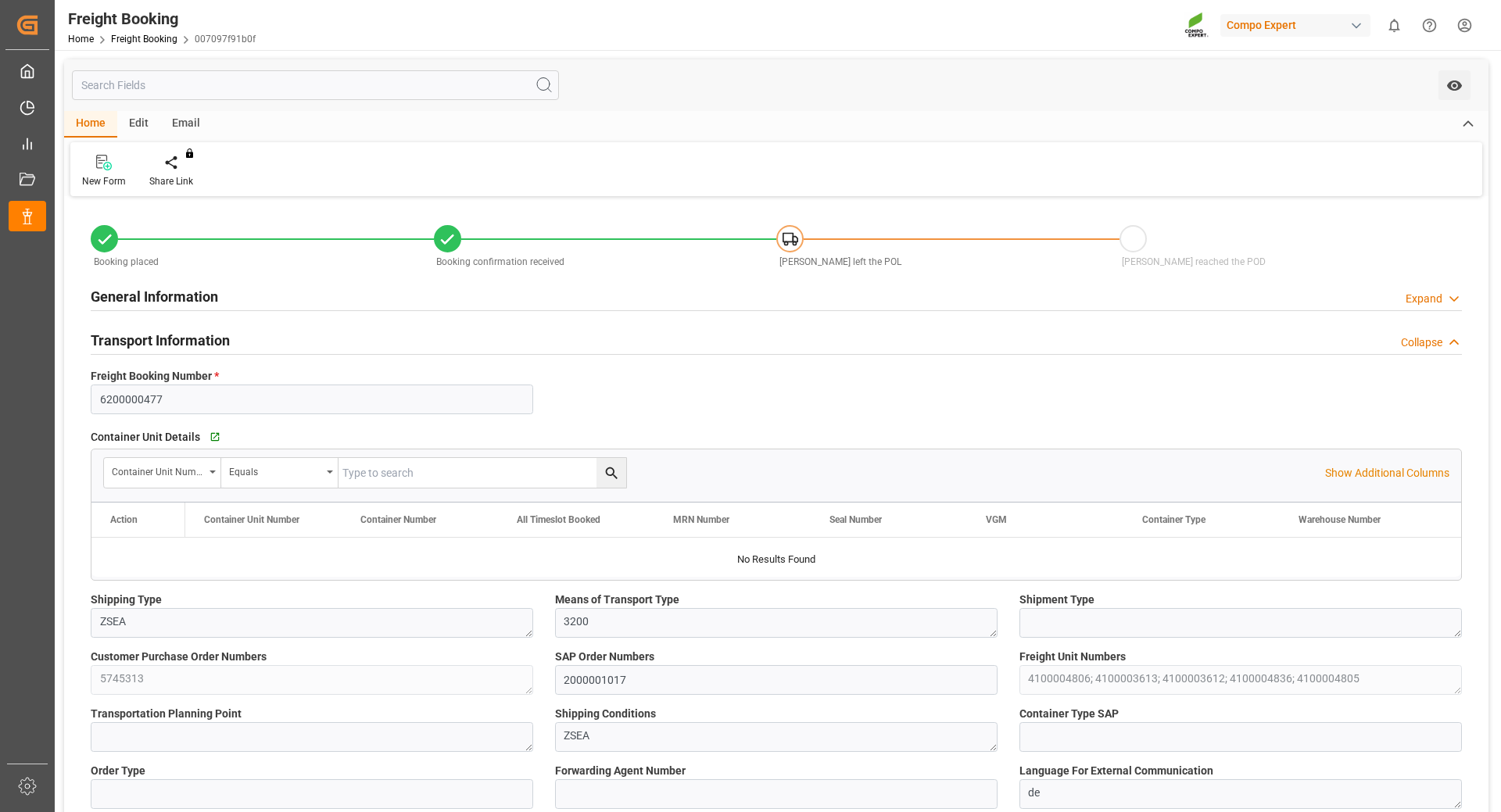
type input "0"
type input "65286"
type input "[DATE] 01:00"
type input "[DATE] 06:00"
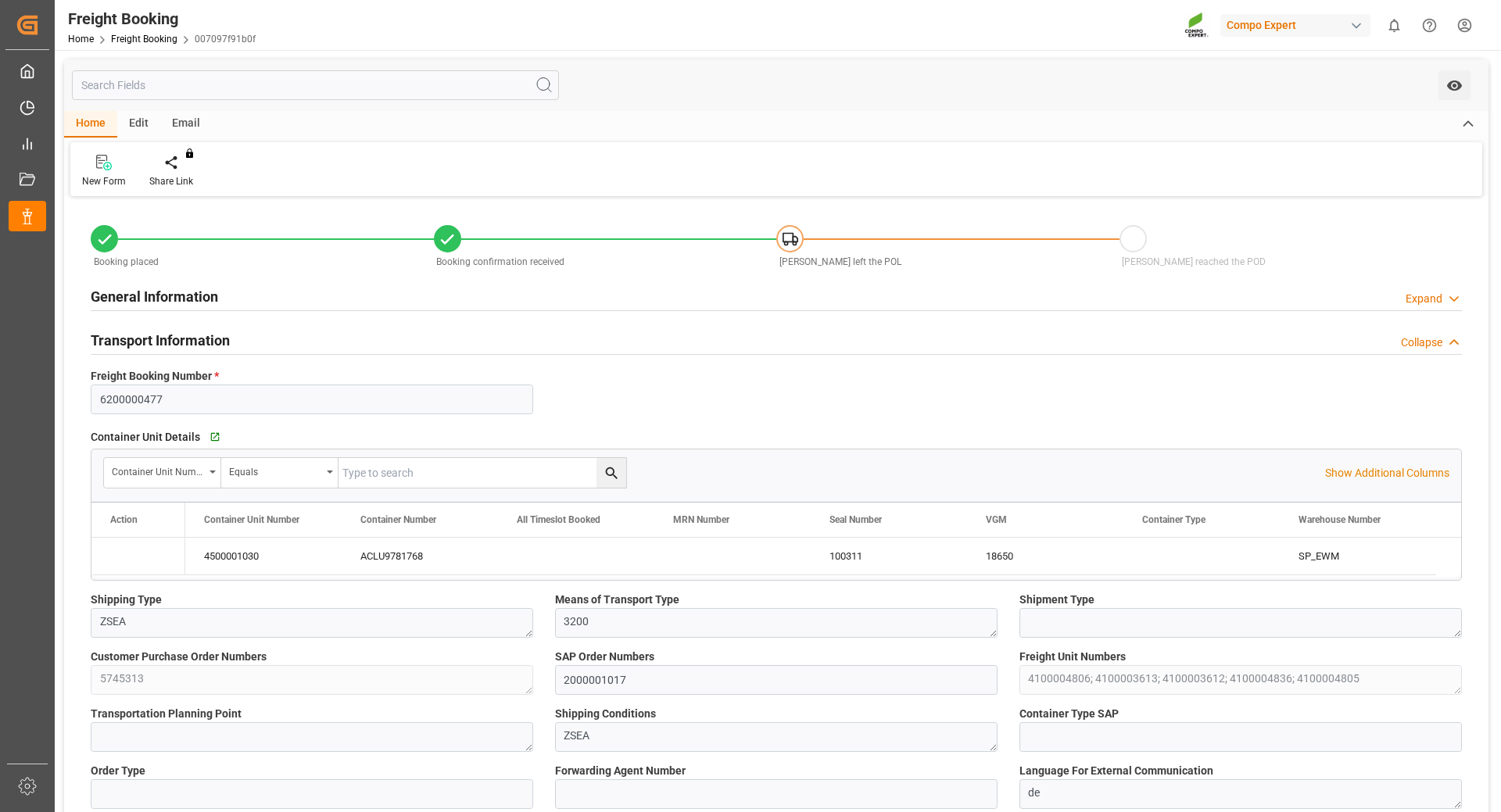
type input "[DATE] 23:00"
type input "[DATE] 16:53"
type input "[DATE] 11:05"
type input "[DATE] 11:07"
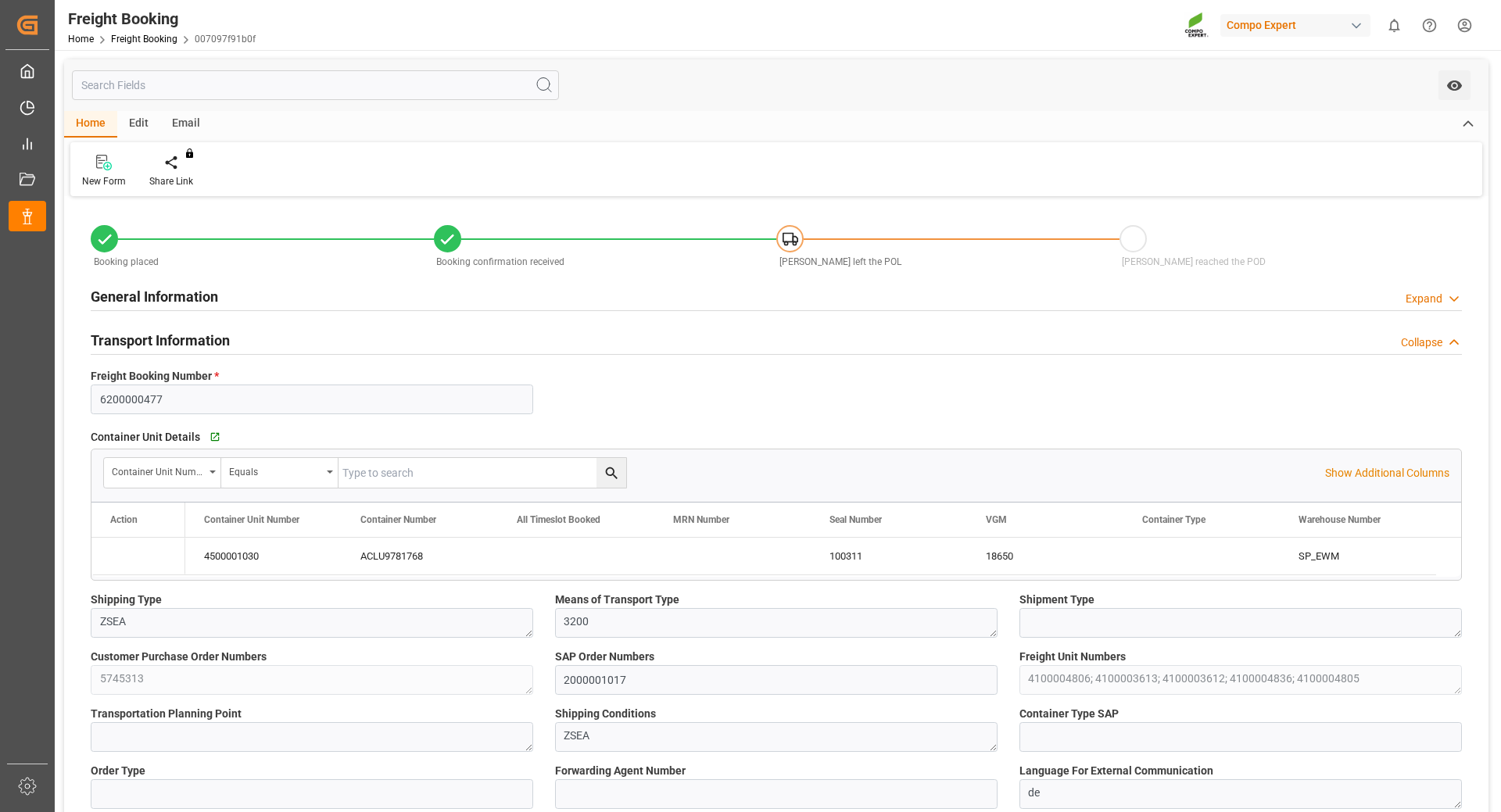
type input "[DATE] 14:13"
type input "[DATE] 17:36"
type input "[PERSON_NAME]"
type input "[PERSON_NAME] Group"
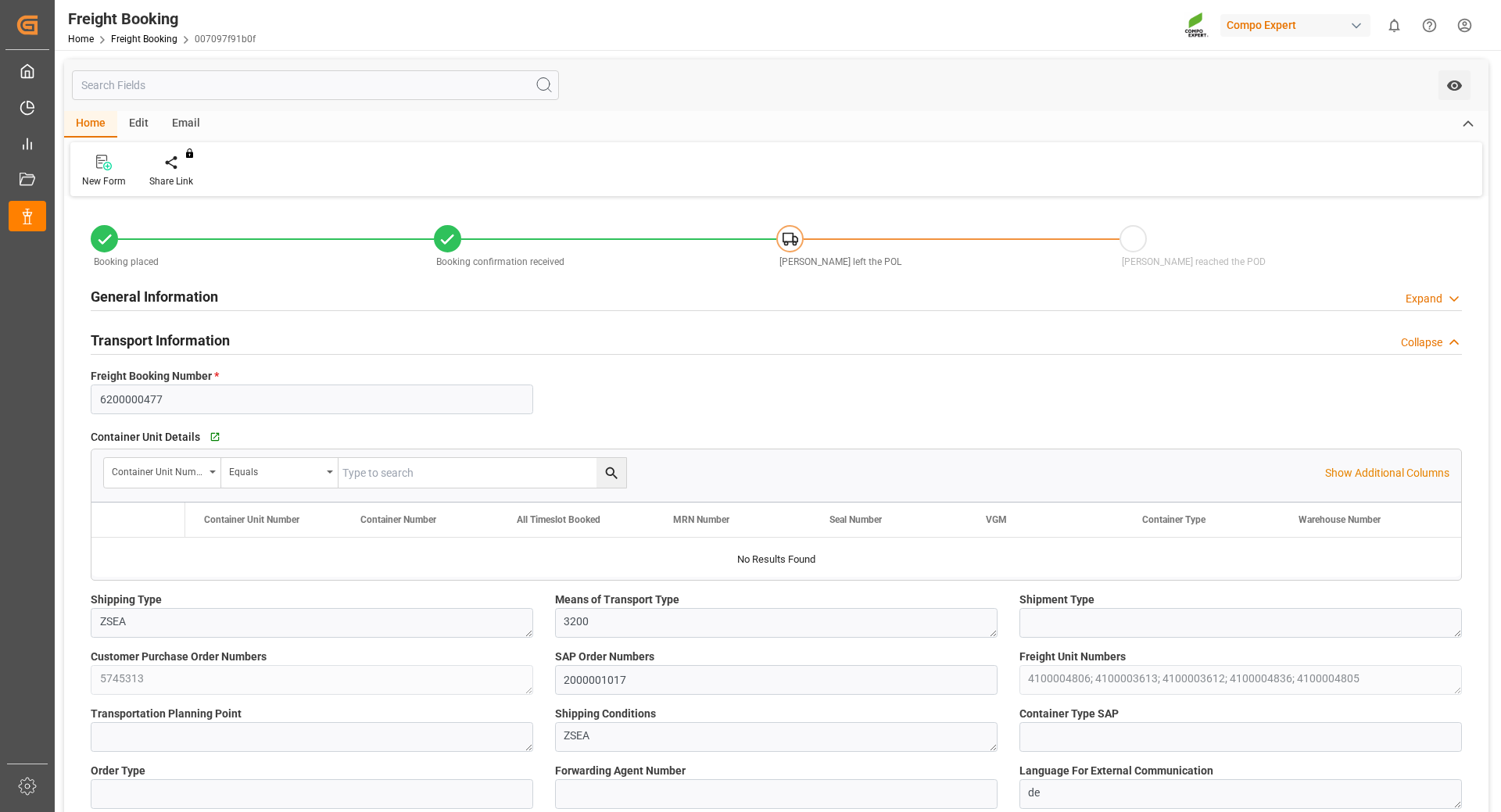
type input "9246607"
type input "BEANR"
type input "ARZAE"
type input "0"
type input "65286"
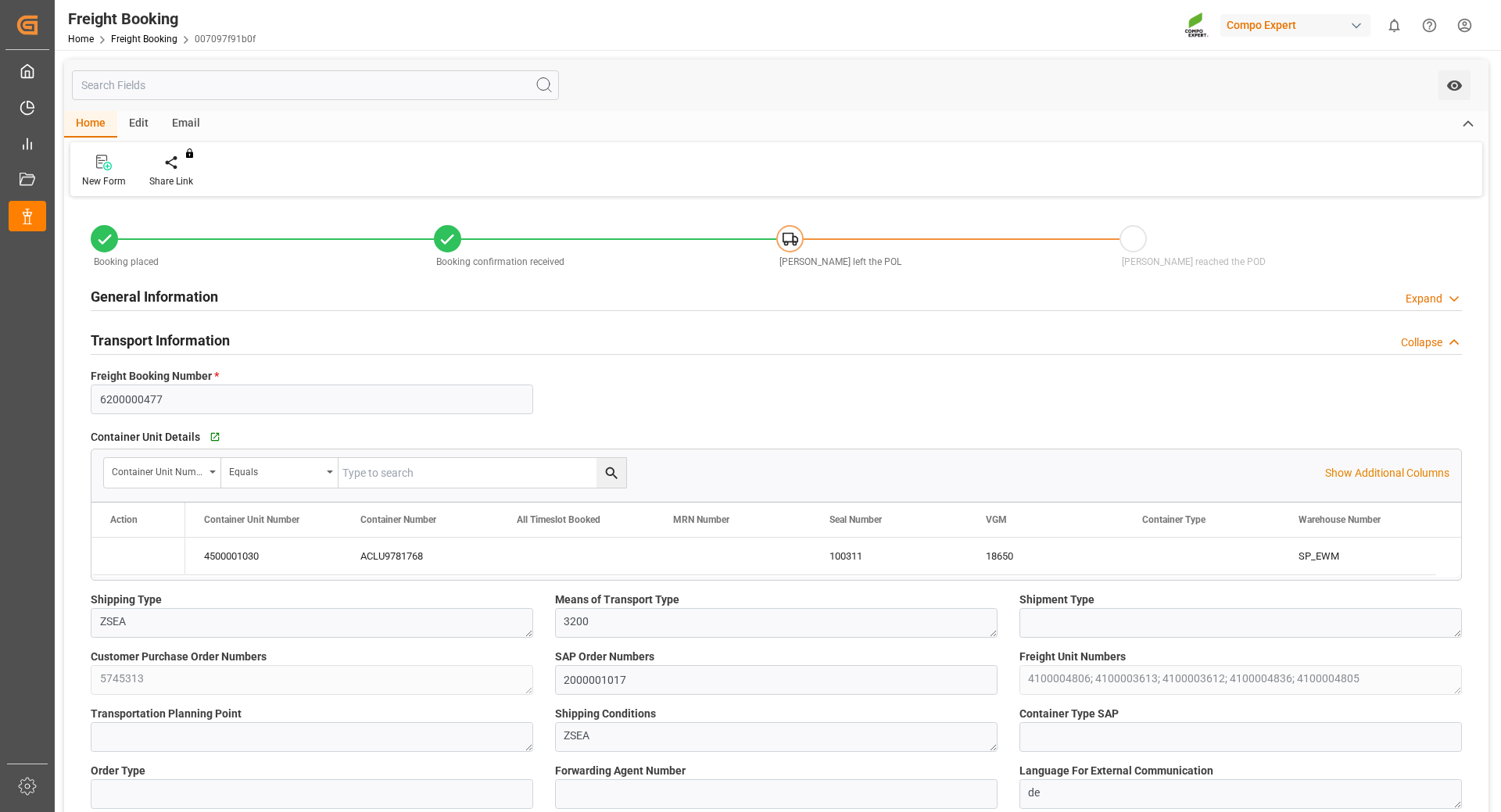
type input "[DATE] 01:00"
type input "[DATE] 06:00"
type input "[DATE] 23:00"
type input "[DATE] 16:53"
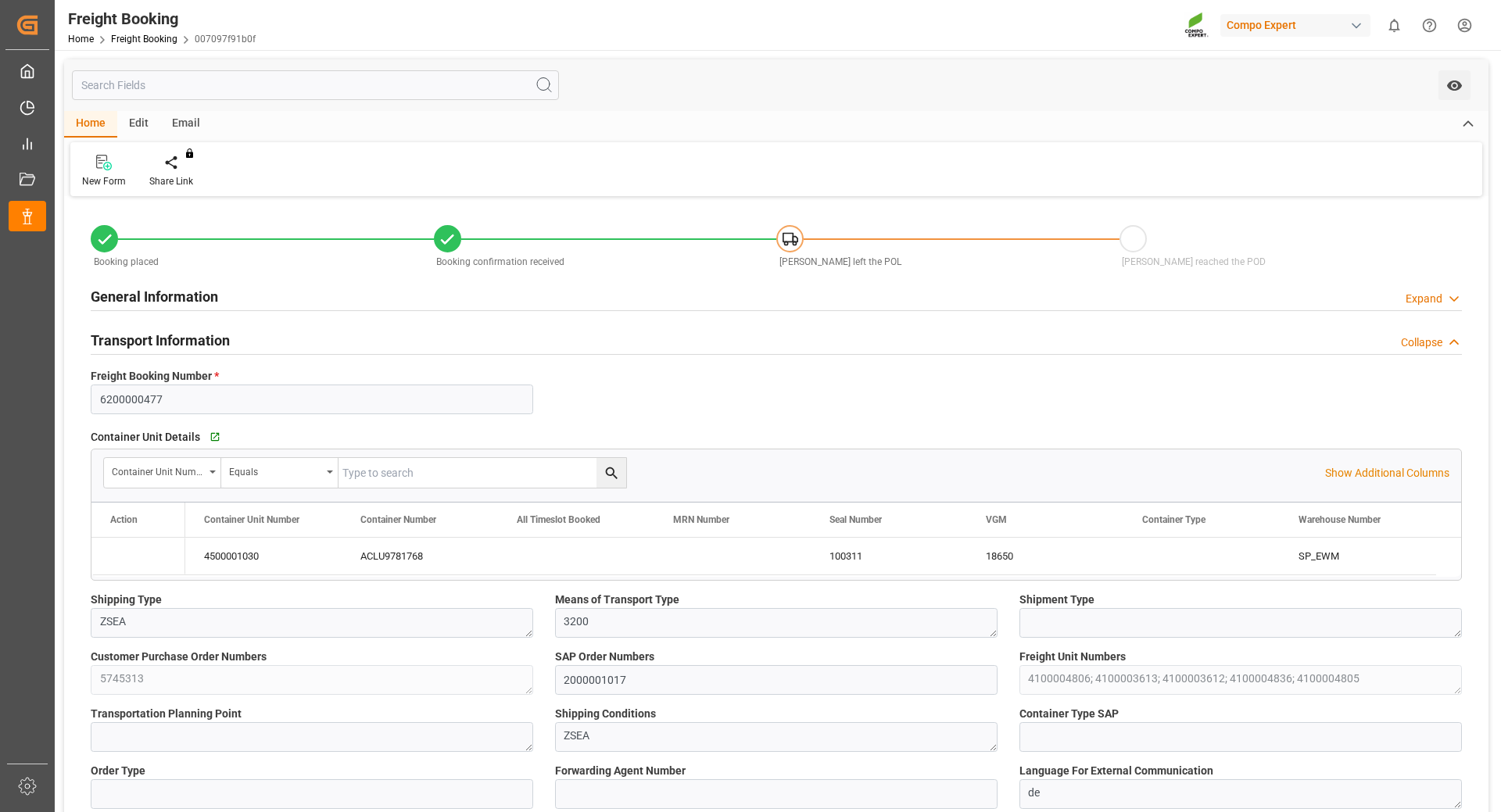
type input "[DATE] 11:05"
type input "[DATE] 11:07"
type input "[DATE] 14:13"
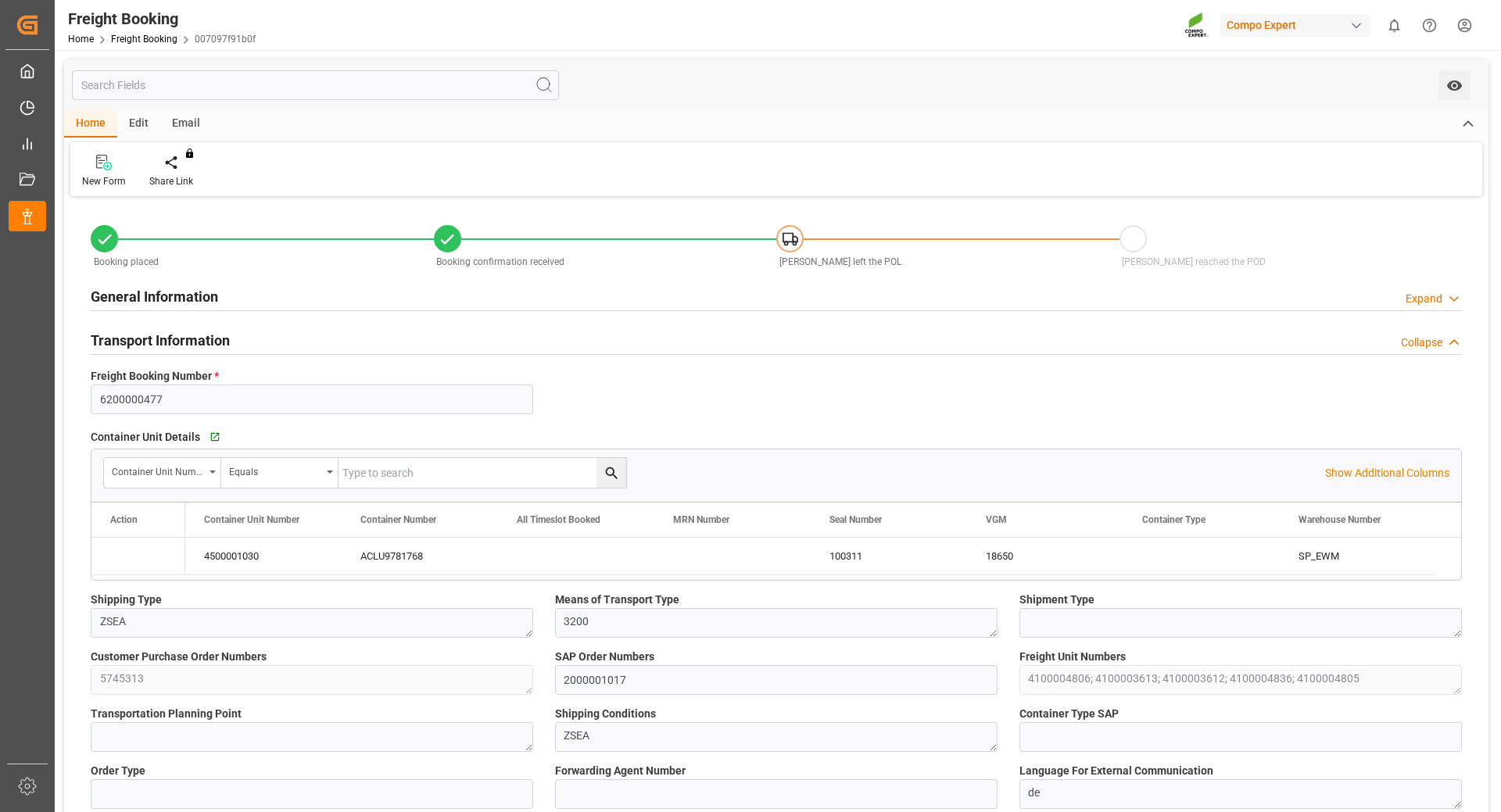
type input "[DATE] 17:36"
type input "[PERSON_NAME]"
type input "[PERSON_NAME] Group"
type input "9246607"
type input "BEANR"
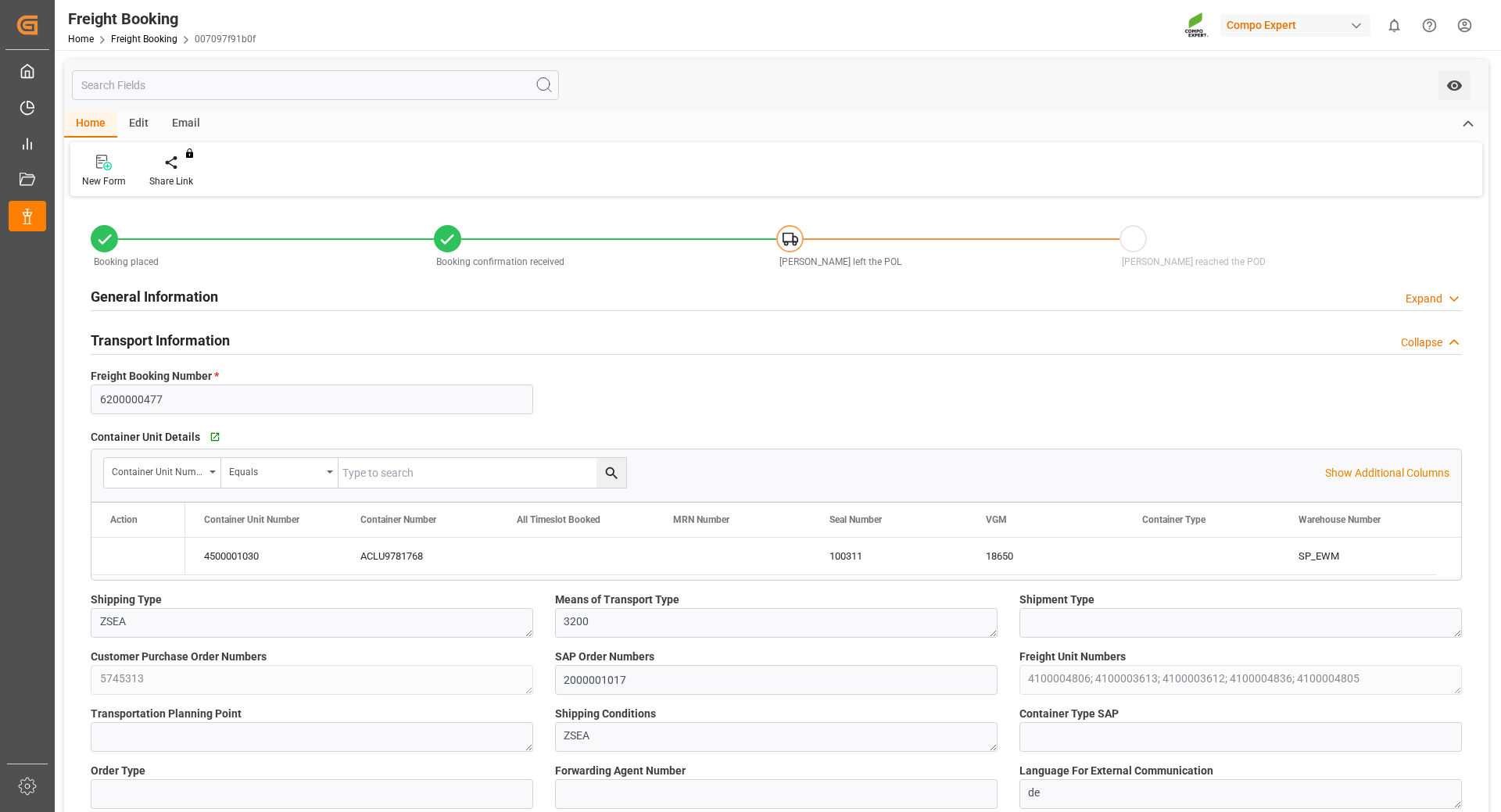
type input "ARZAE"
type input "0"
type input "65286"
type input "[DATE] 01:00"
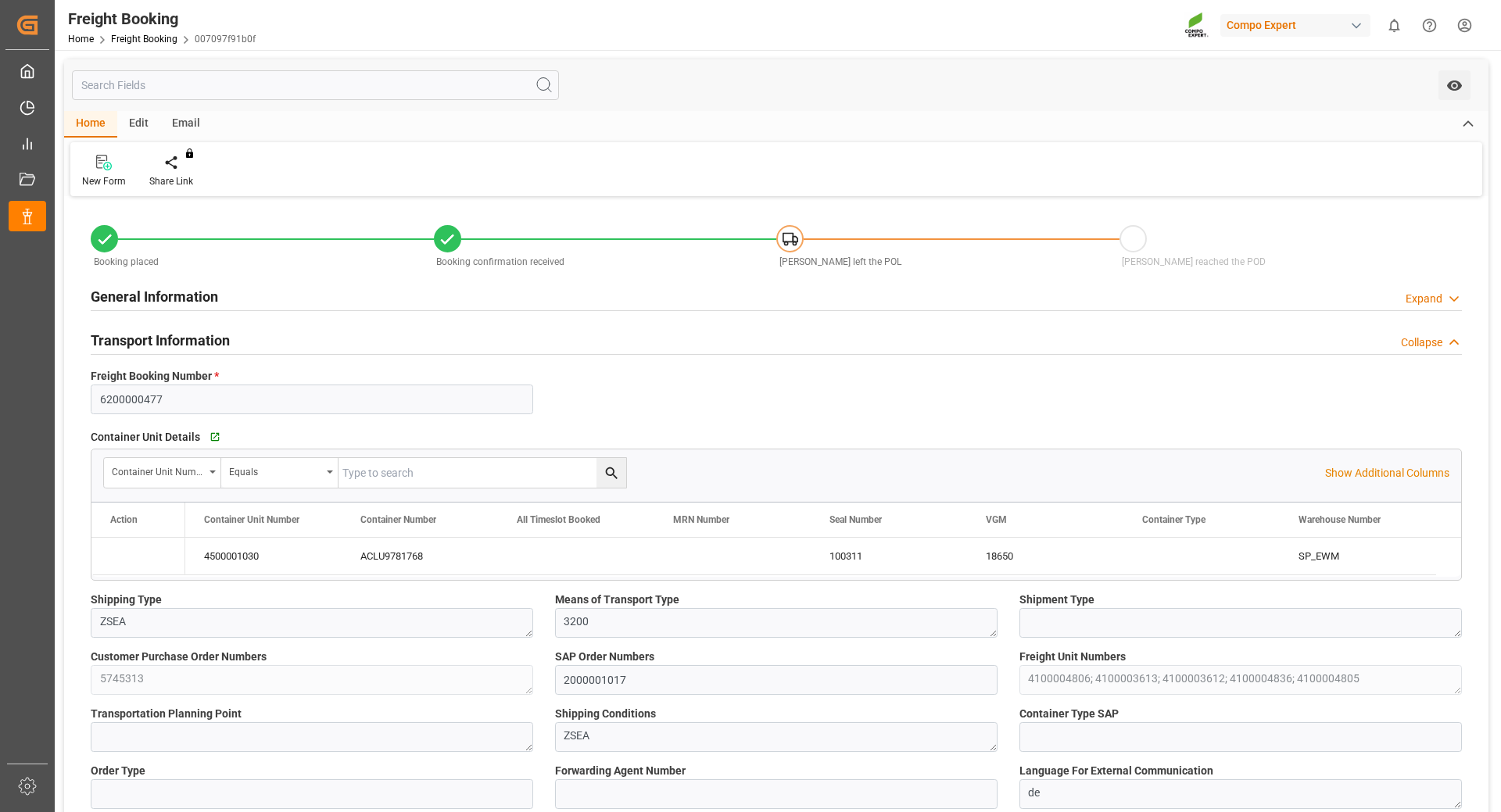
type input "[DATE] 06:00"
type input "[DATE] 23:00"
type input "[DATE] 16:53"
type input "[DATE] 11:05"
type input "[DATE] 11:07"
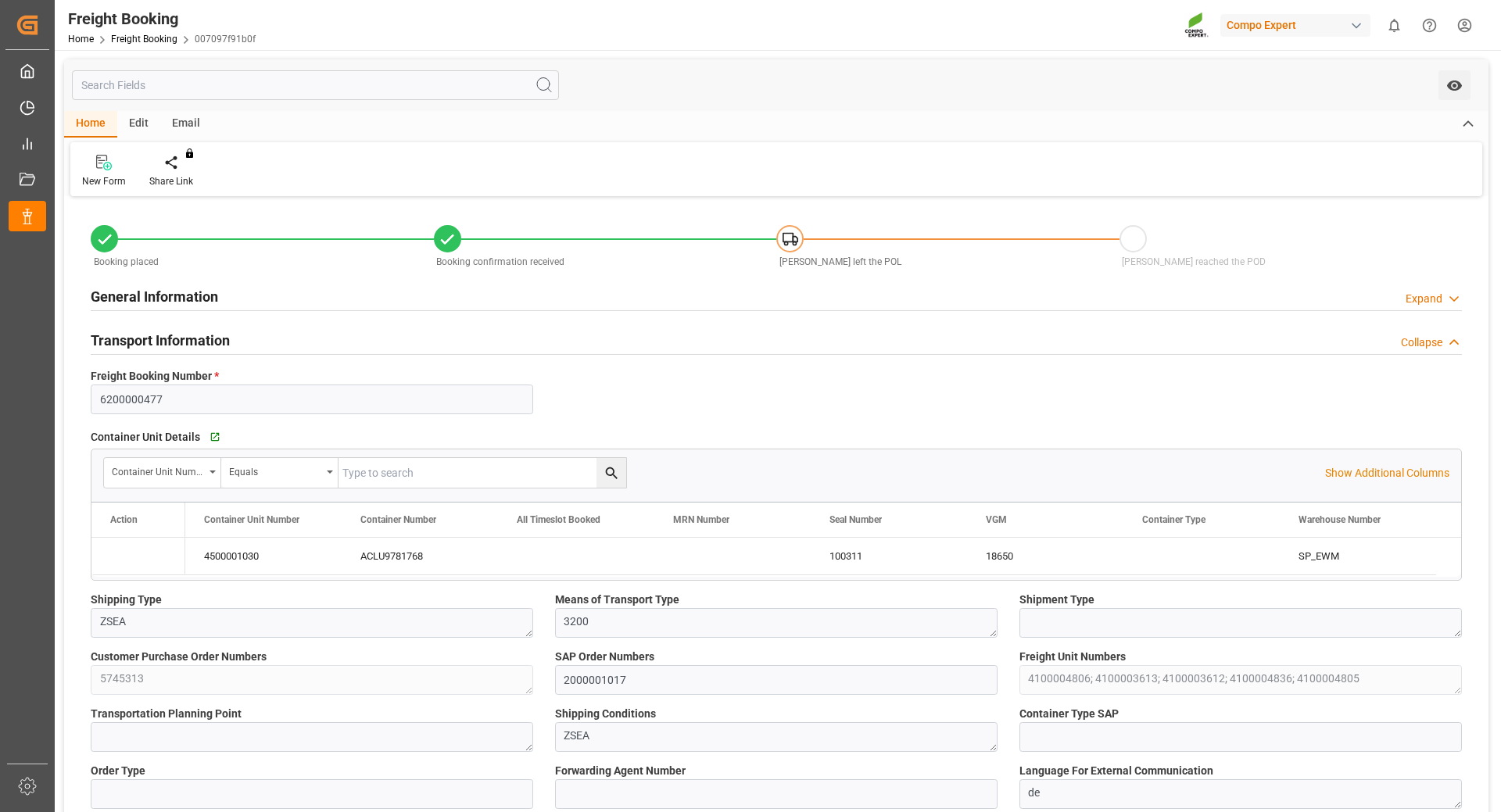
type input "[DATE] 11:07"
type input "[DATE] 14:13"
type input "[DATE] 17:36"
click at [142, 45] on div "Home Freight Booking 007097f91b0f" at bounding box center [161, 39] width 188 height 17
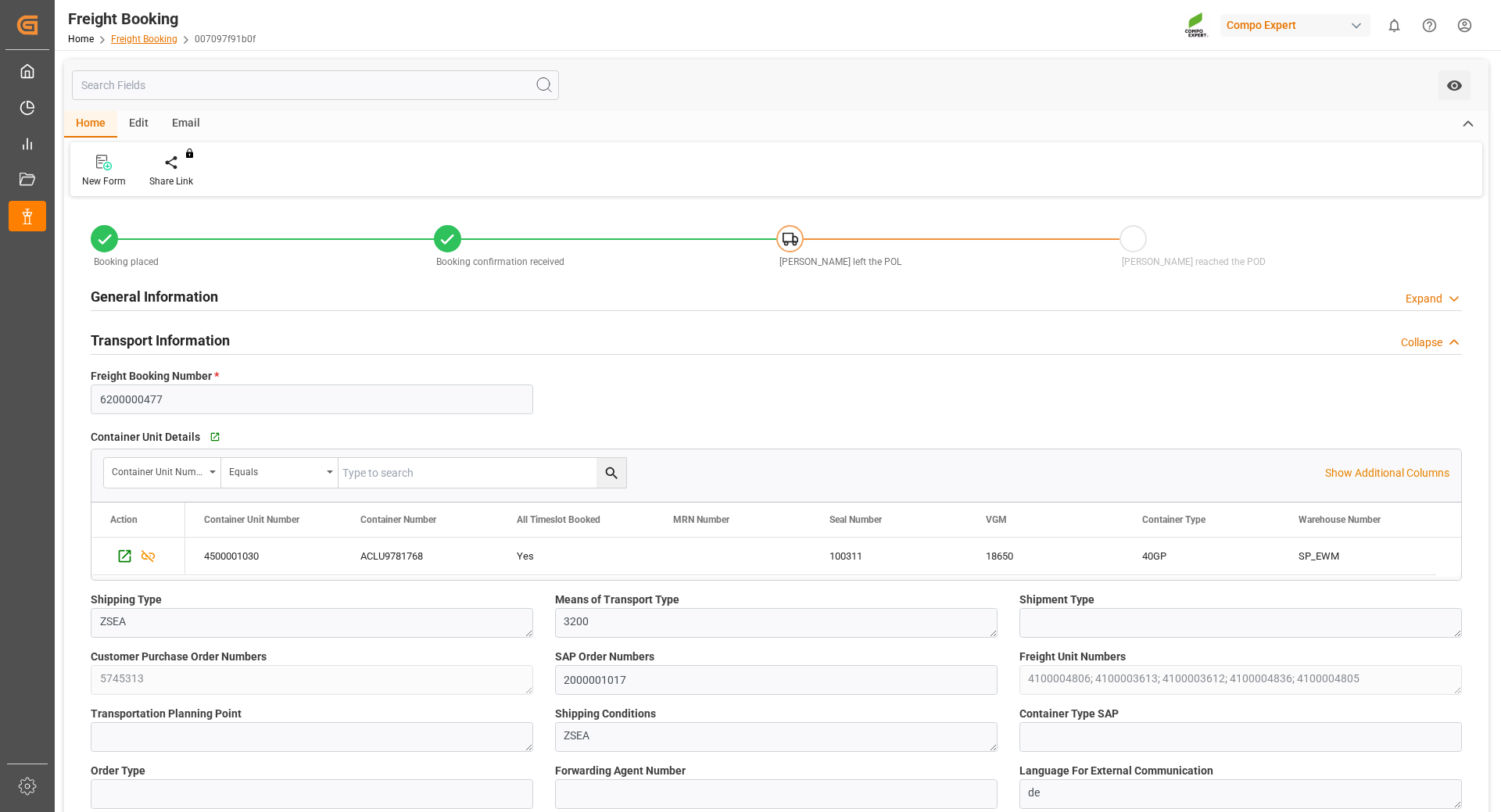
click at [142, 41] on link "Freight Booking" at bounding box center [144, 39] width 66 height 11
